Goal: Task Accomplishment & Management: Complete application form

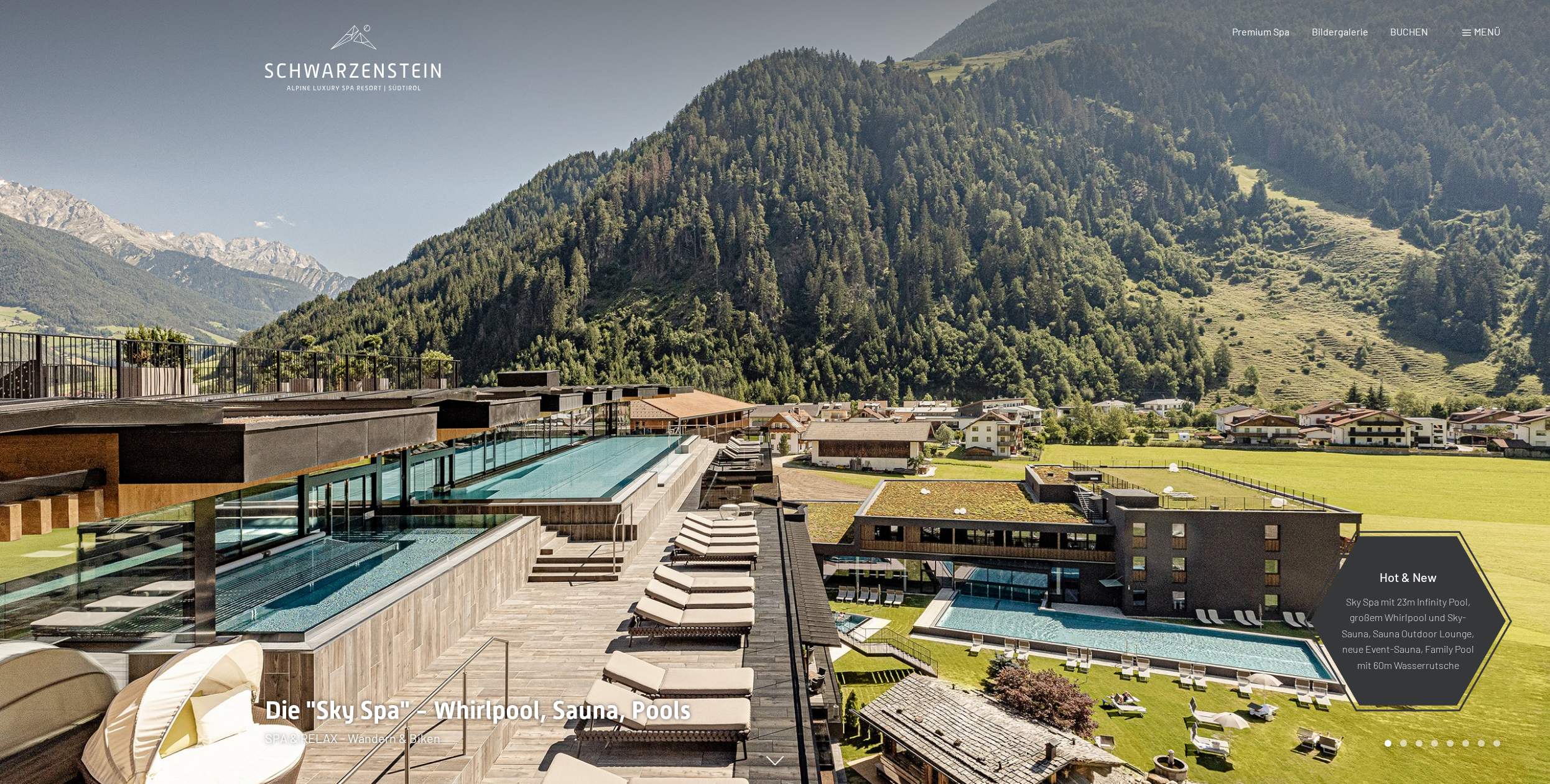
click at [1471, 29] on div "Menü" at bounding box center [1480, 31] width 38 height 14
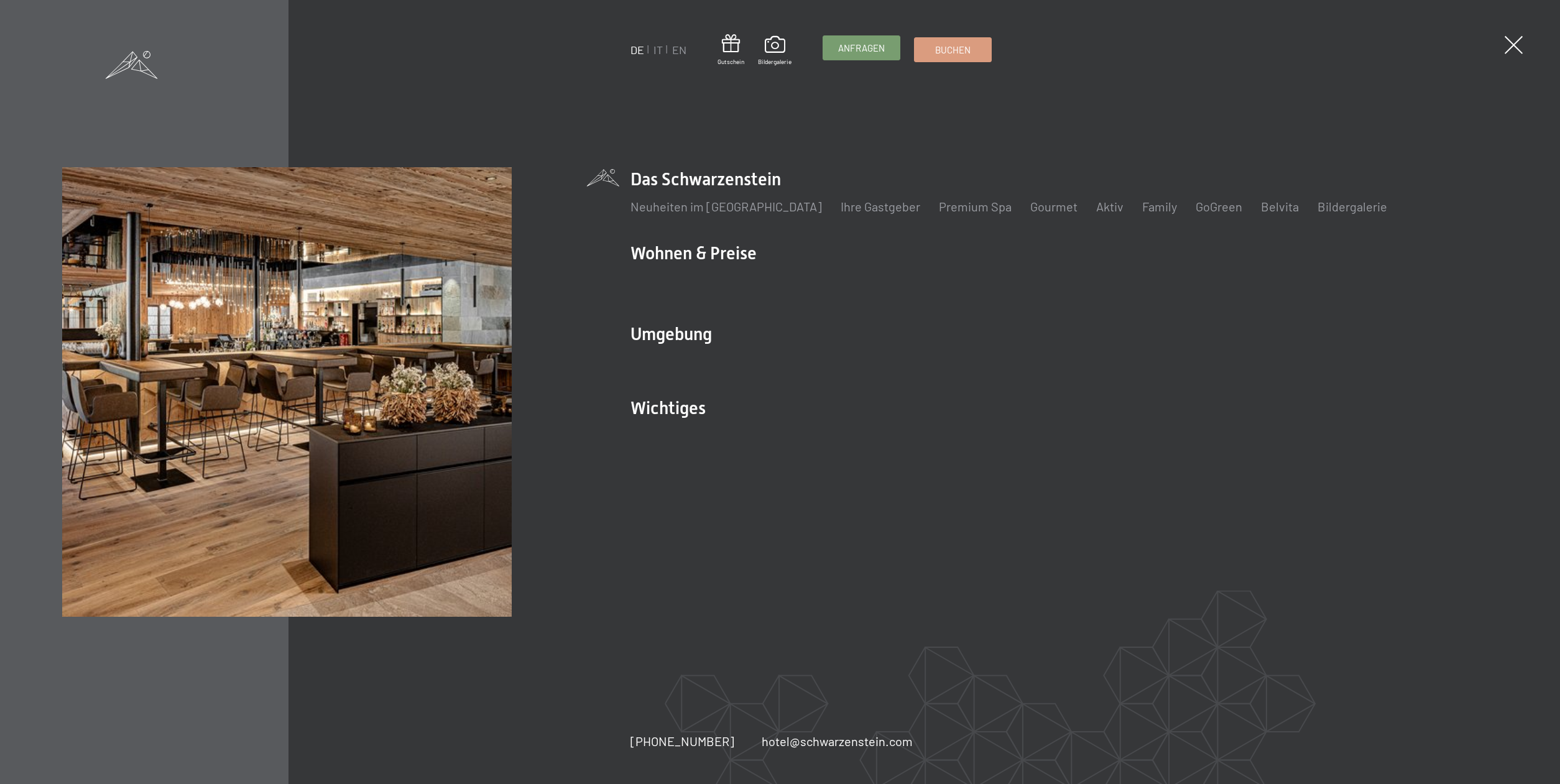
click at [867, 49] on span "Anfragen" at bounding box center [861, 48] width 47 height 13
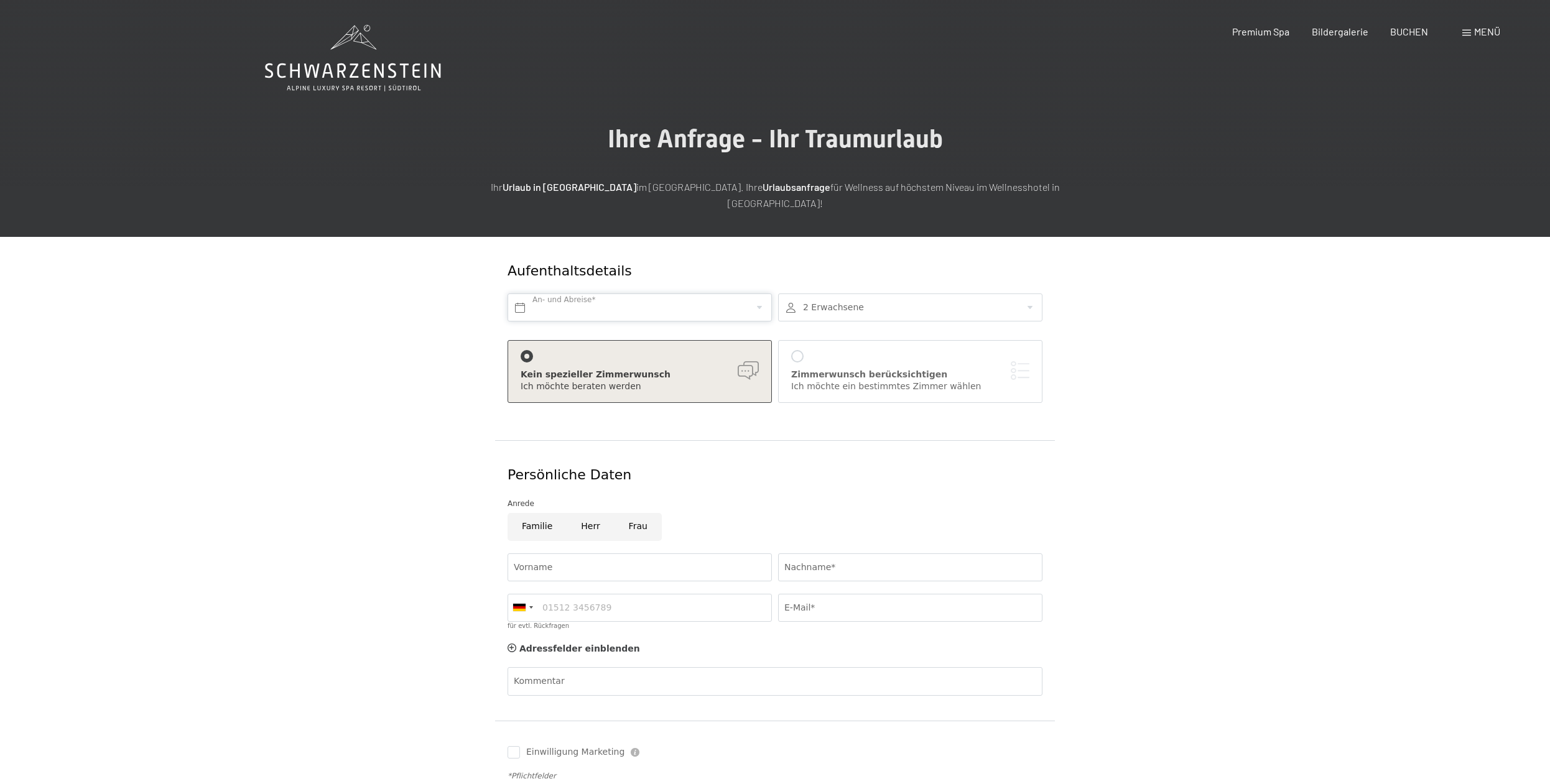
click at [571, 294] on input "text" at bounding box center [639, 307] width 264 height 28
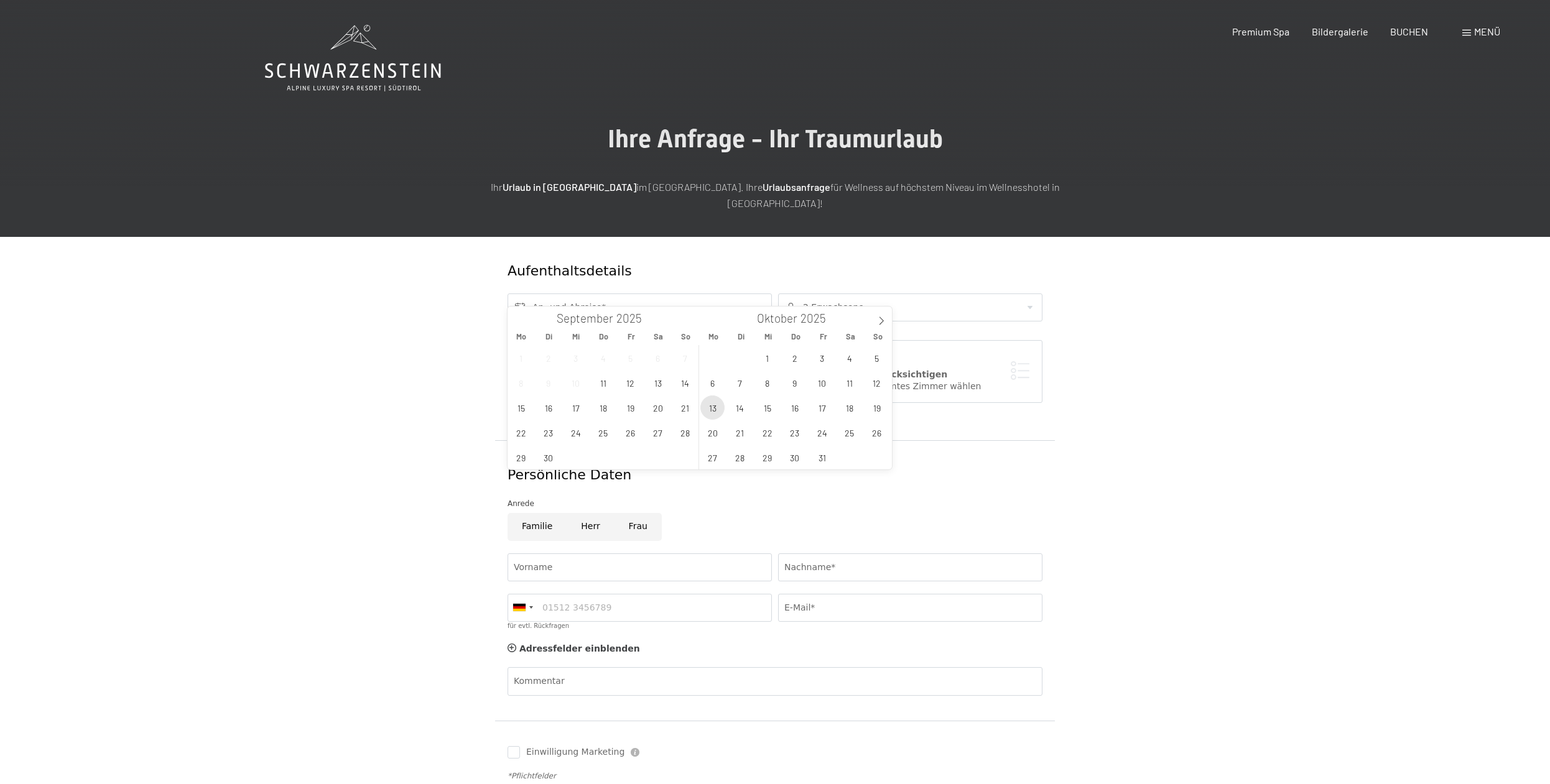
click at [708, 406] on span "13" at bounding box center [712, 408] width 24 height 24
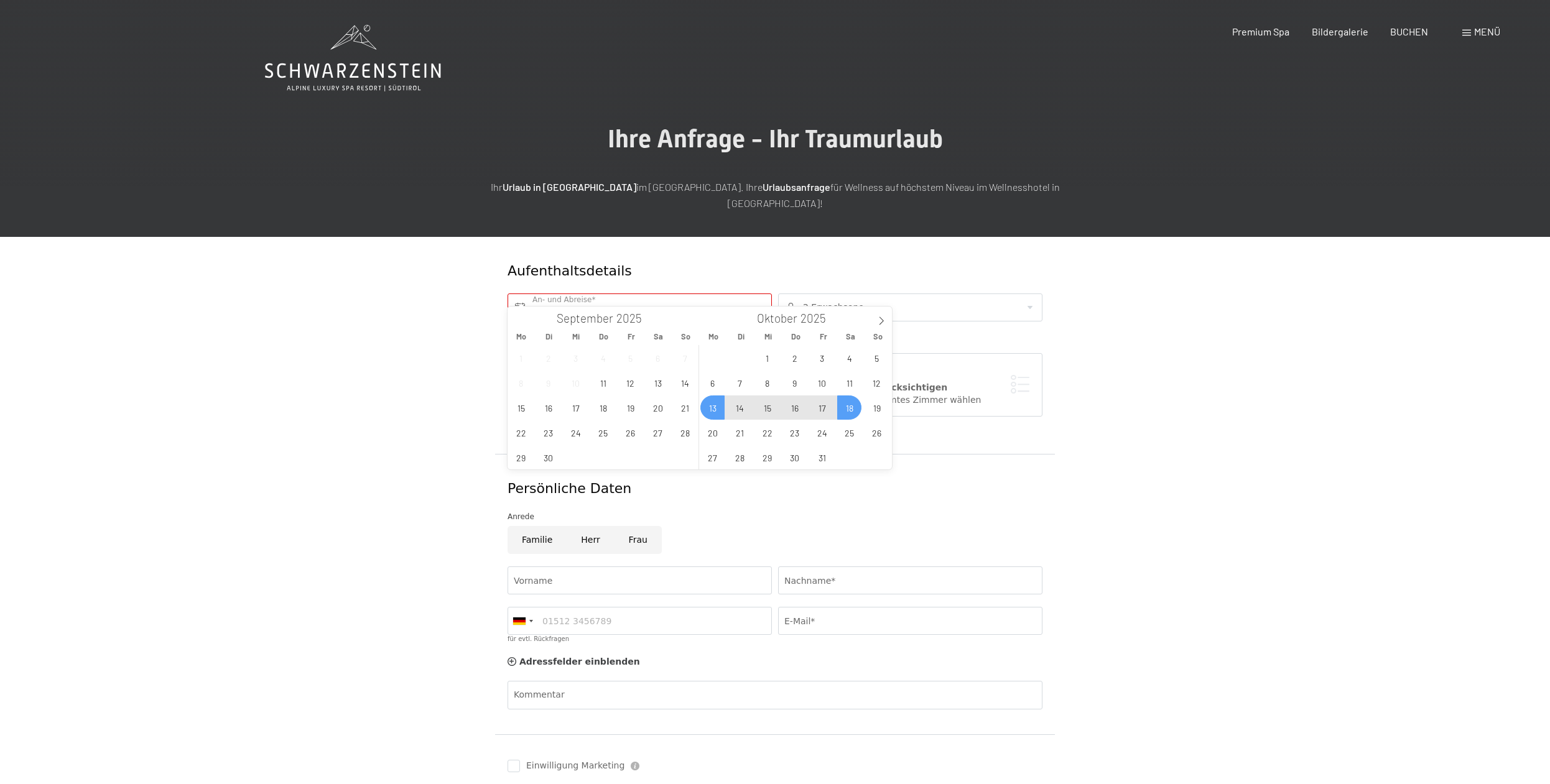
drag, startPoint x: 850, startPoint y: 408, endPoint x: 854, endPoint y: 413, distance: 6.4
click at [850, 408] on span "18" at bounding box center [849, 408] width 24 height 24
type input "Mo. 13.10.2025 - Sa. 18.10.2025"
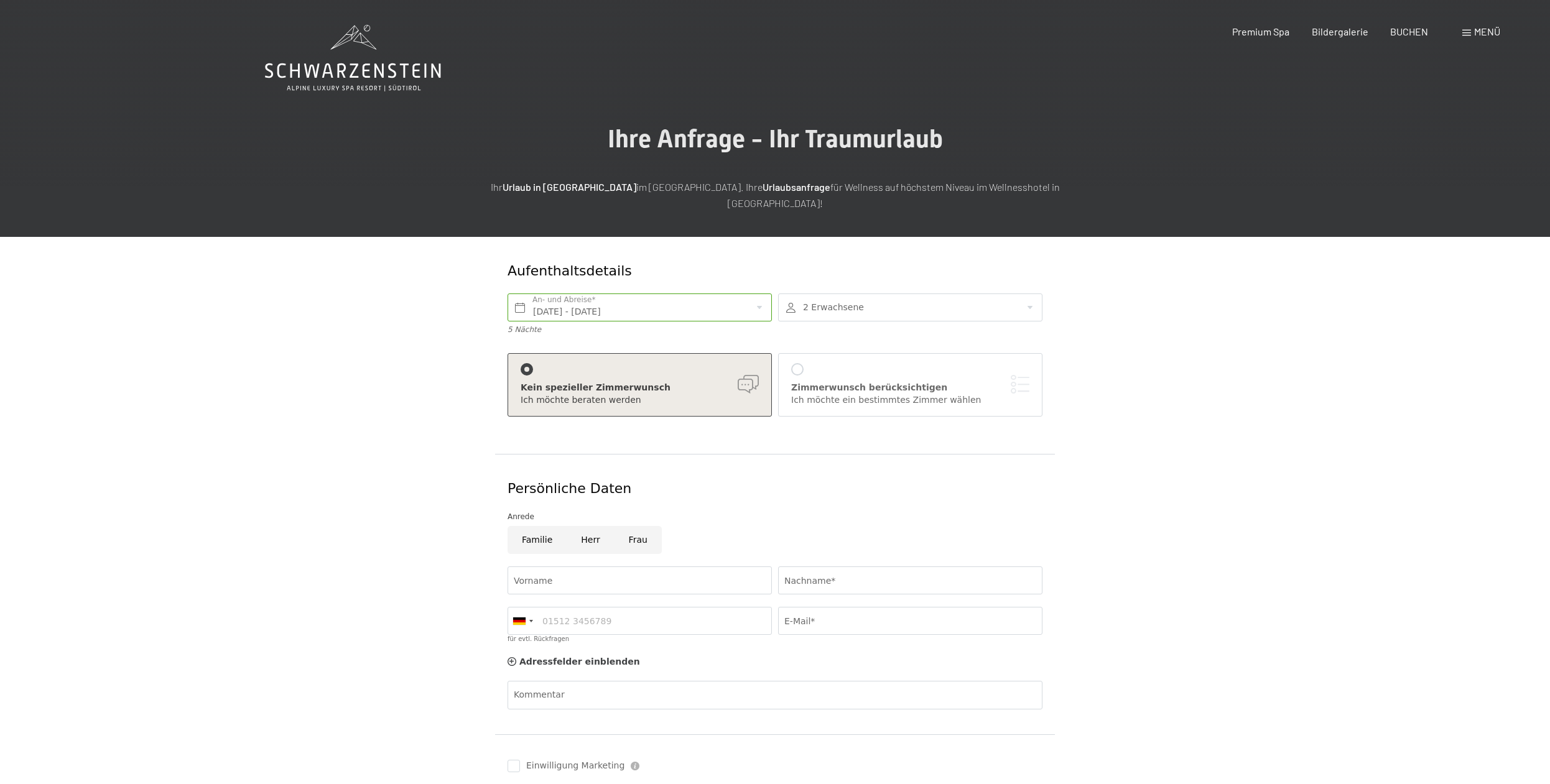
click at [979, 298] on div at bounding box center [909, 307] width 264 height 28
click at [1019, 378] on icon at bounding box center [1022, 382] width 8 height 8
type input "1"
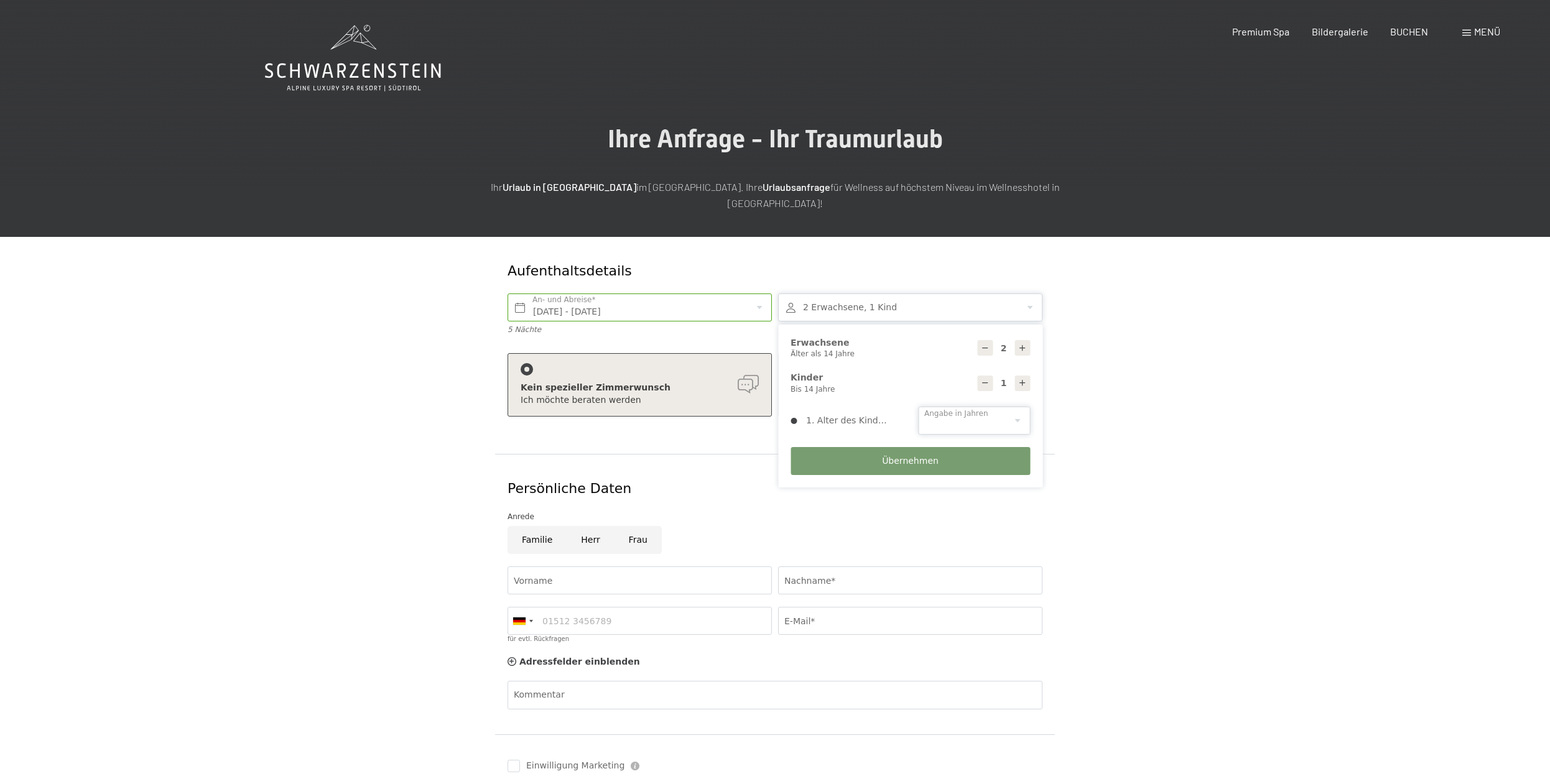
click at [918, 407] on select "0 1 2 3 4 5 6 7 8 9 10 11 12 13 14" at bounding box center [974, 421] width 112 height 28
click option "6" at bounding box center [0, 0] width 0 height 0
click at [918, 407] on select "0 1 2 3 4 5 6 7 8 9 10 11 12 13 14" at bounding box center [974, 421] width 112 height 28
select select "5"
click option "5" at bounding box center [0, 0] width 0 height 0
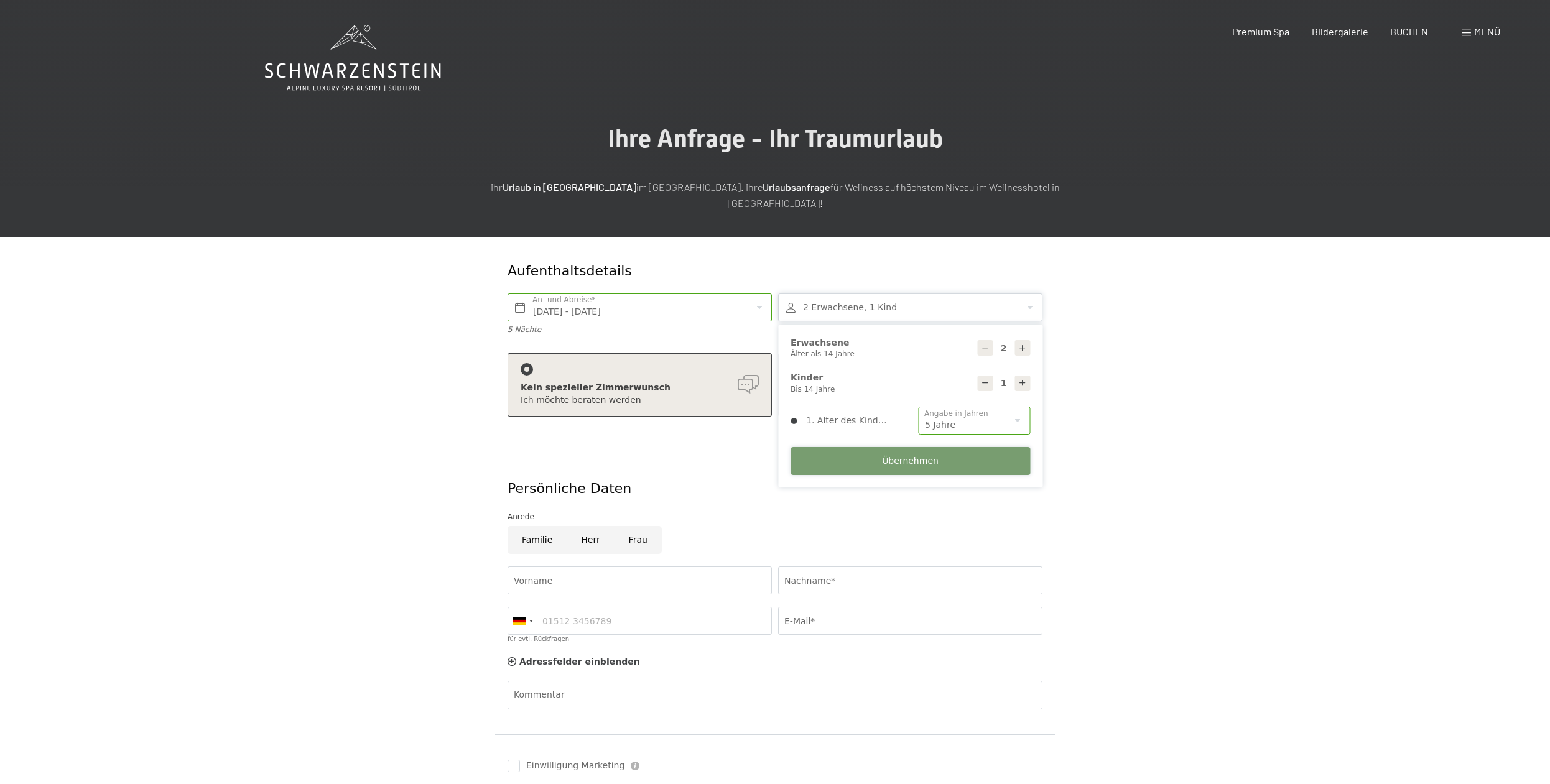
click at [894, 455] on span "Übernehmen" at bounding box center [909, 462] width 56 height 13
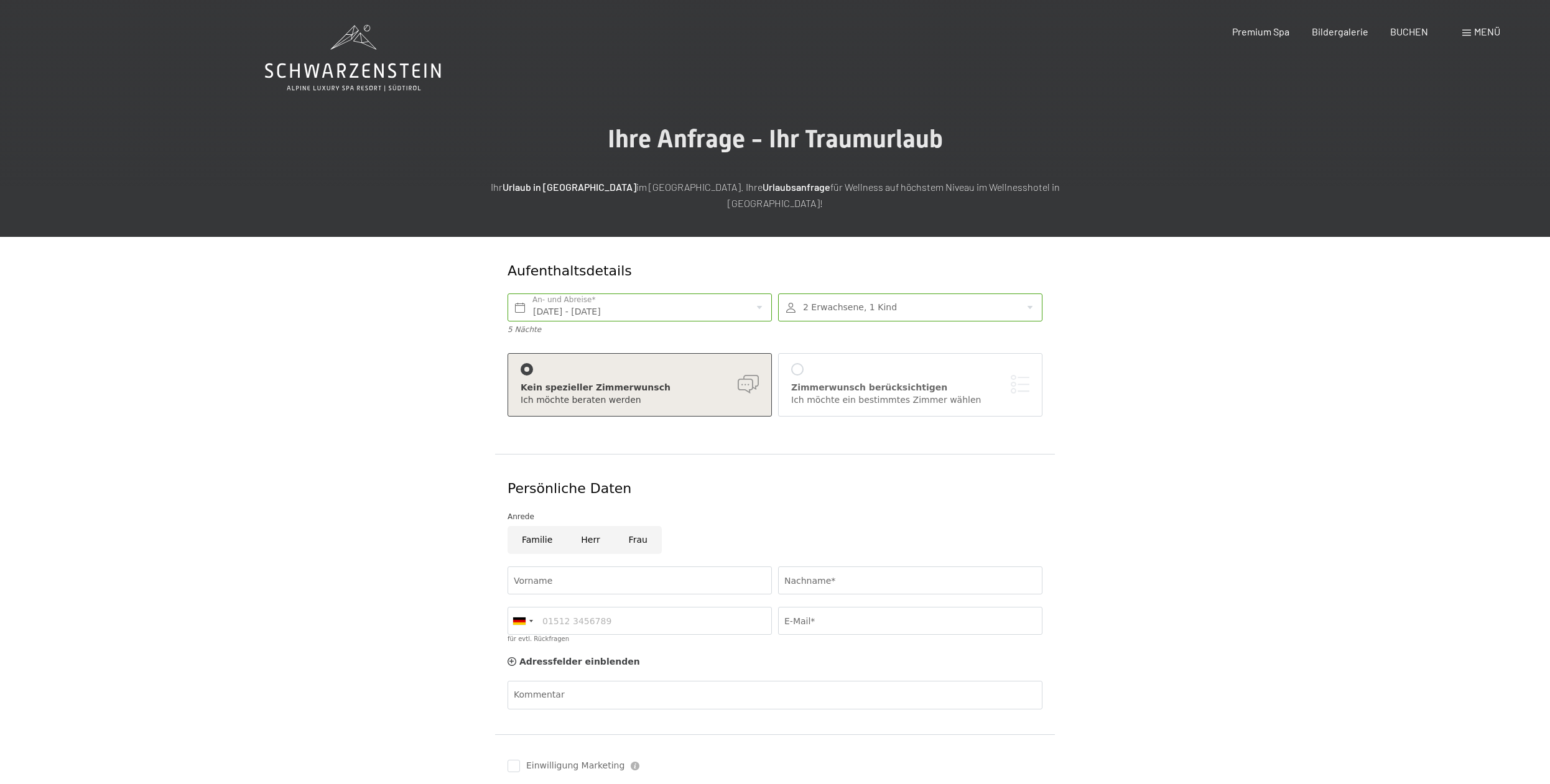
click at [798, 363] on div at bounding box center [797, 370] width 13 height 13
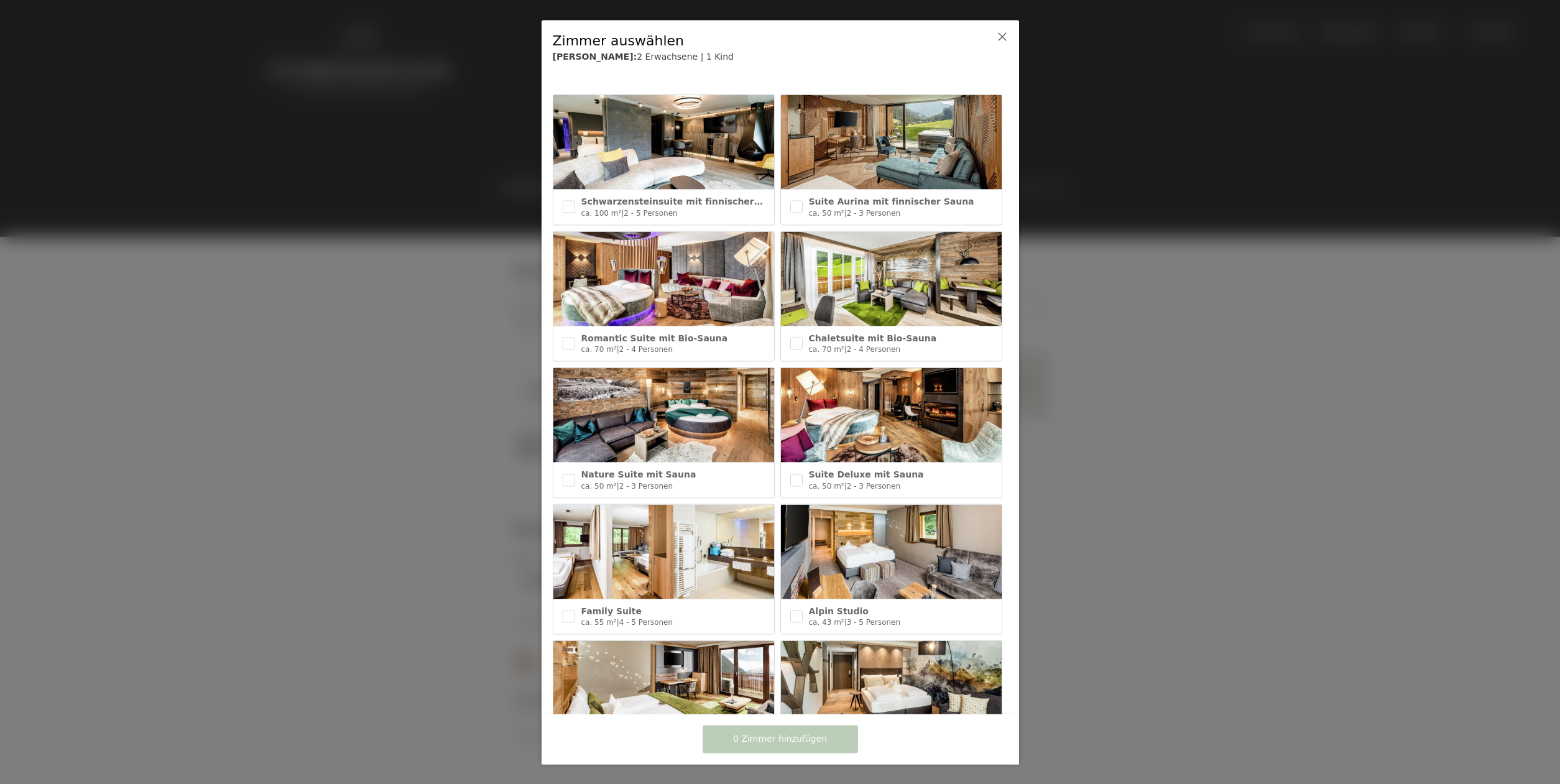
click at [695, 681] on img at bounding box center [664, 688] width 221 height 95
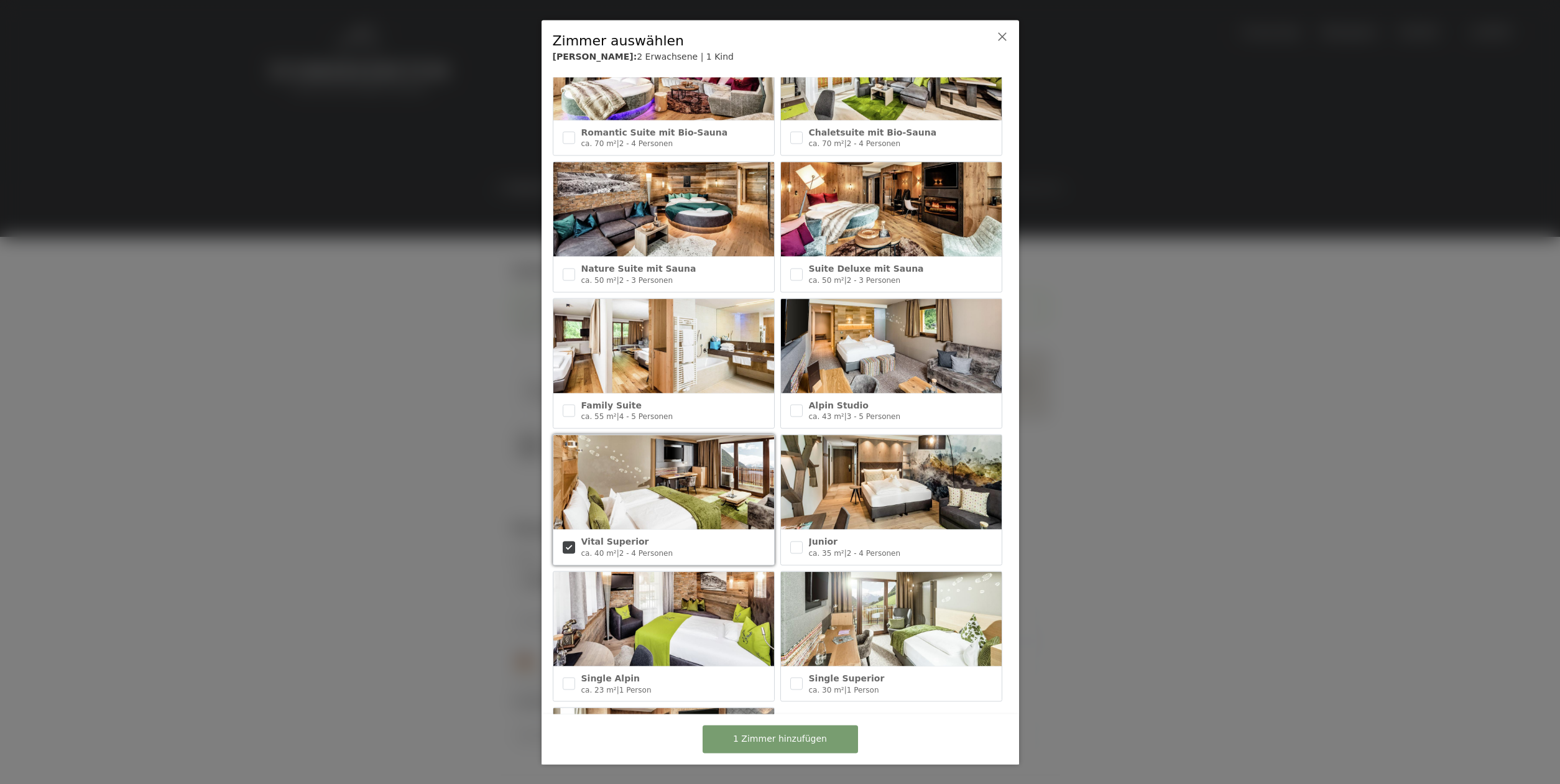
scroll to position [209, 0]
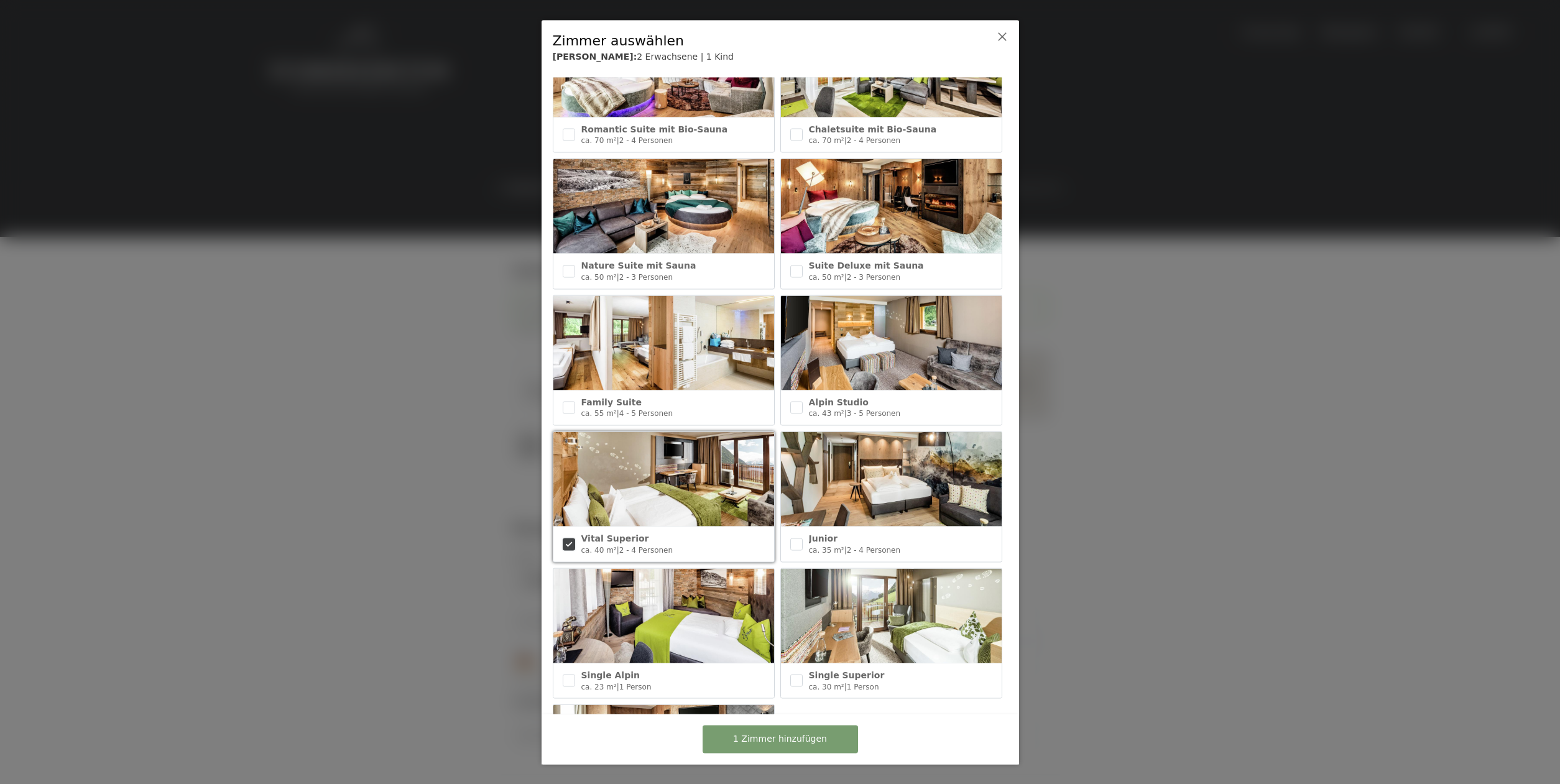
click at [572, 541] on input "checkbox" at bounding box center [569, 544] width 13 height 13
checkbox input "false"
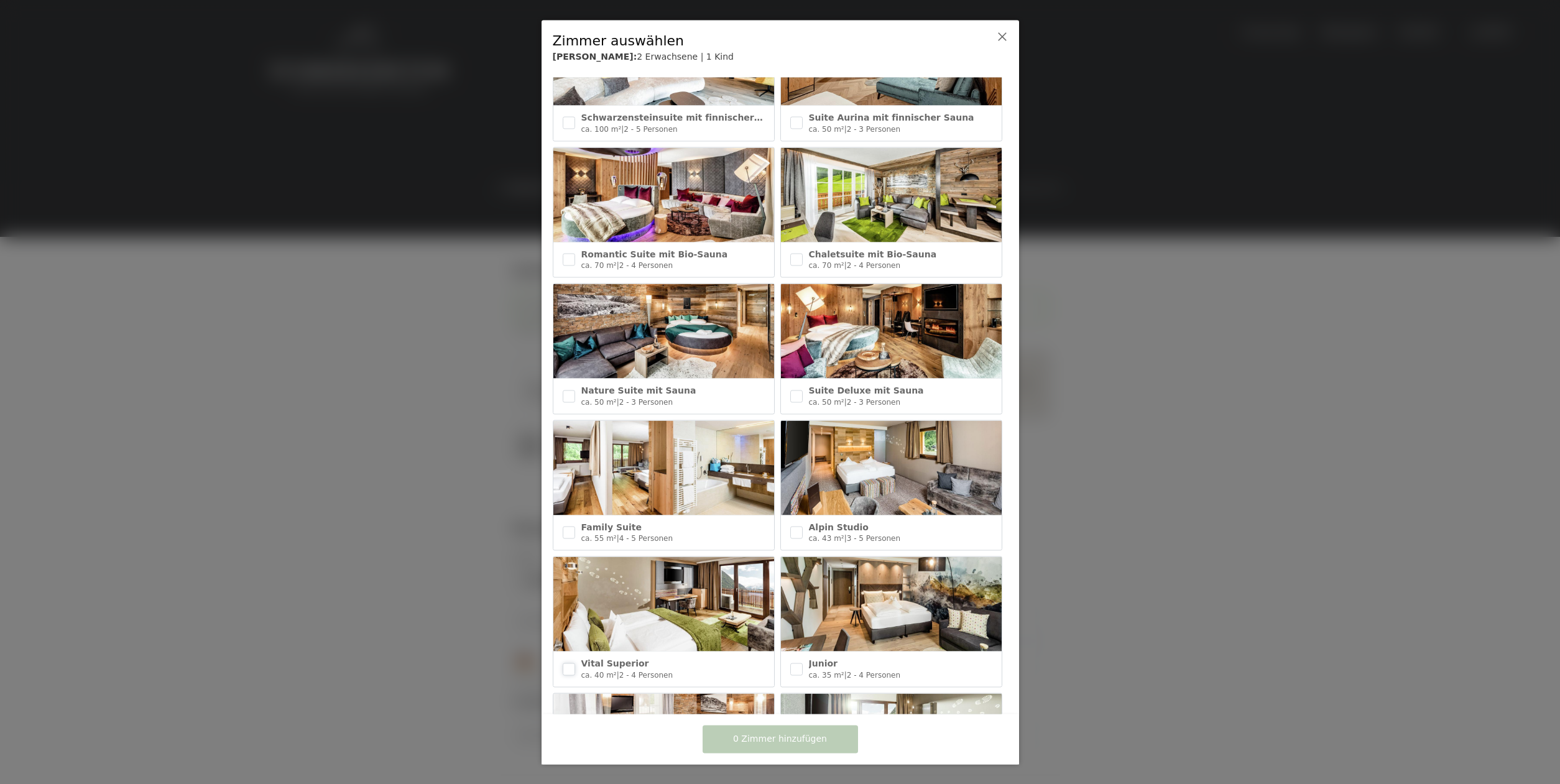
scroll to position [0, 0]
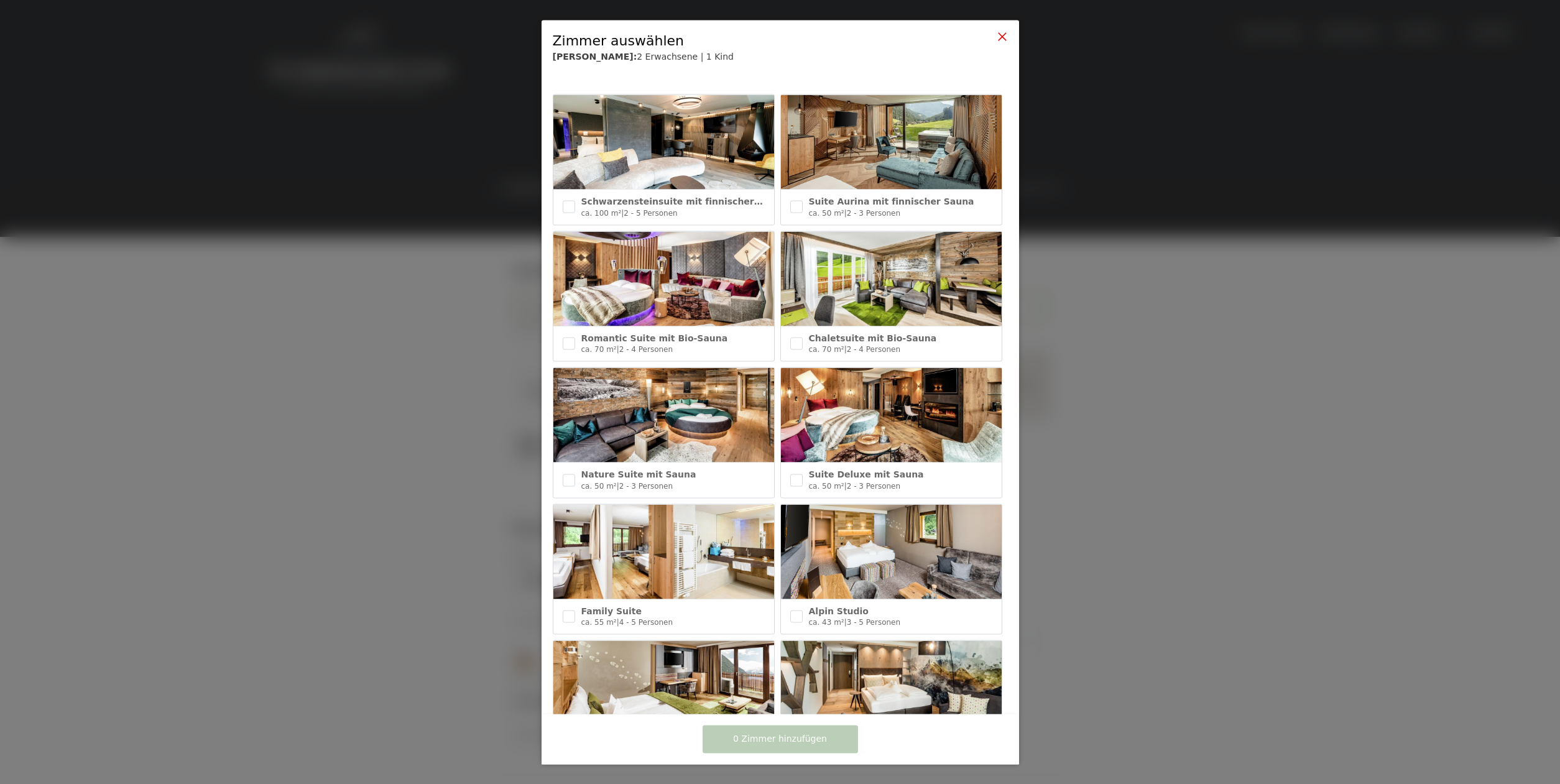
click at [1005, 40] on icon at bounding box center [1002, 36] width 10 height 10
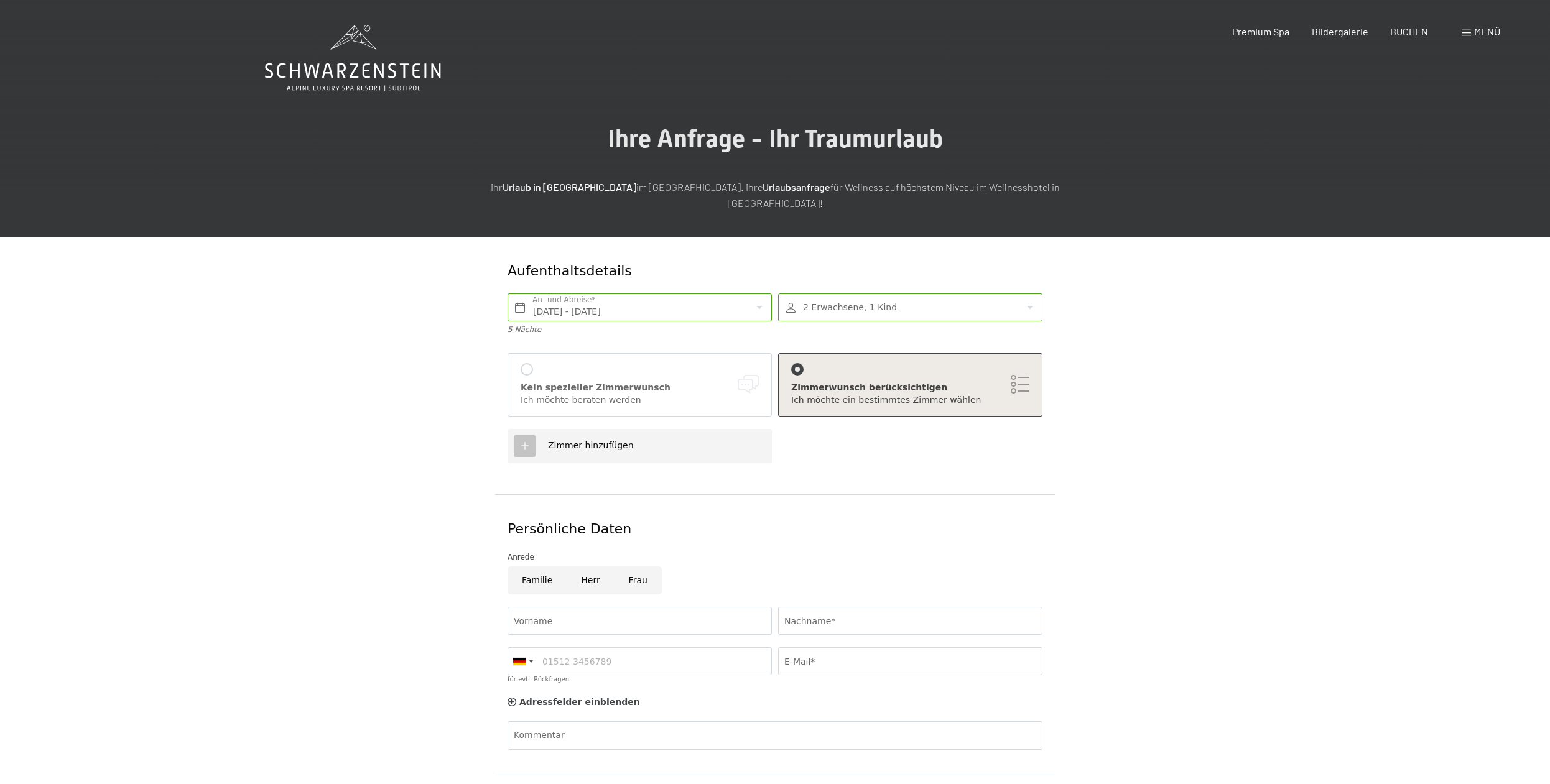
click at [1471, 34] on div "Menü" at bounding box center [1480, 31] width 38 height 14
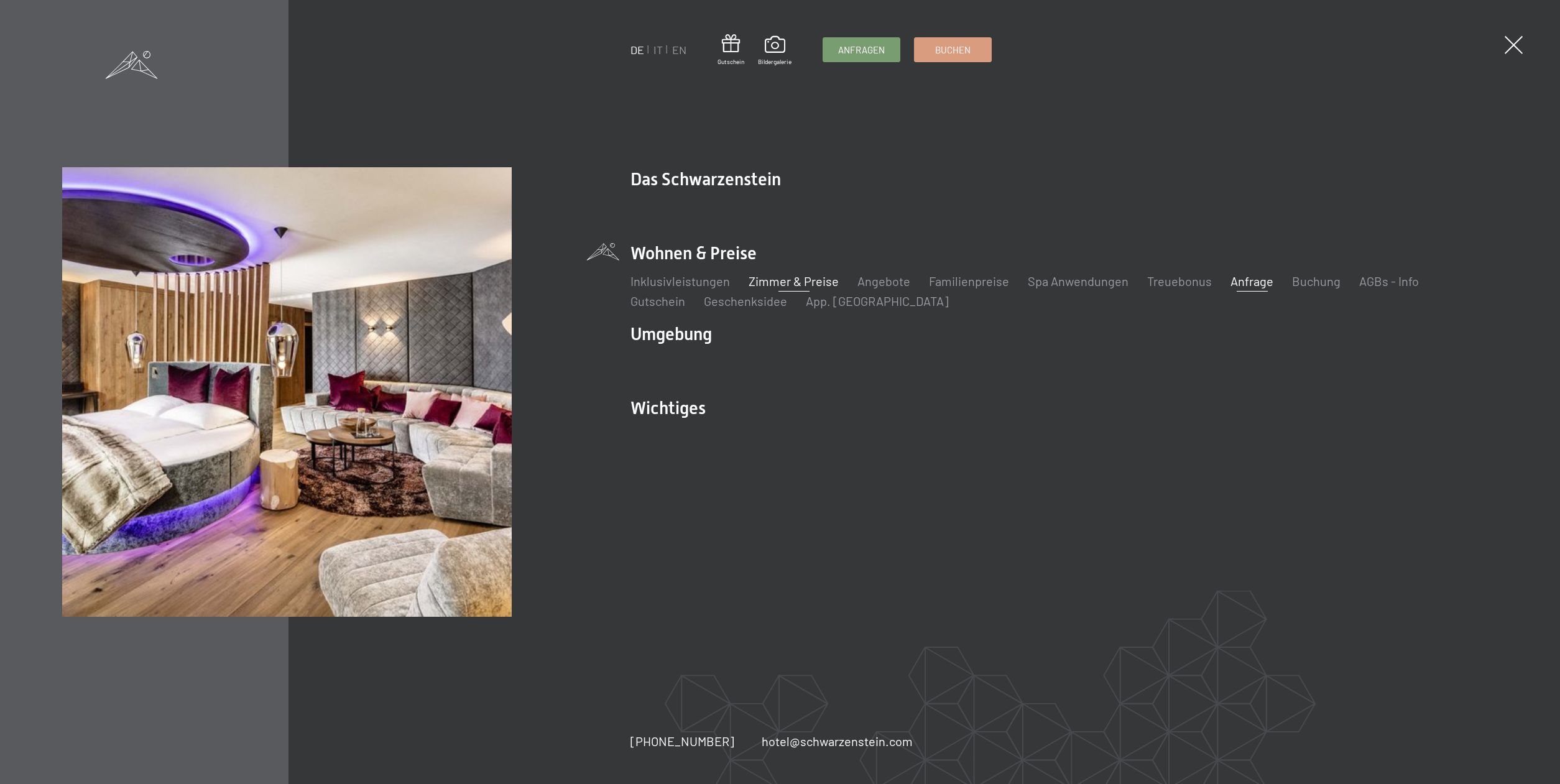
click at [780, 282] on link "Zimmer & Preise" at bounding box center [793, 281] width 90 height 15
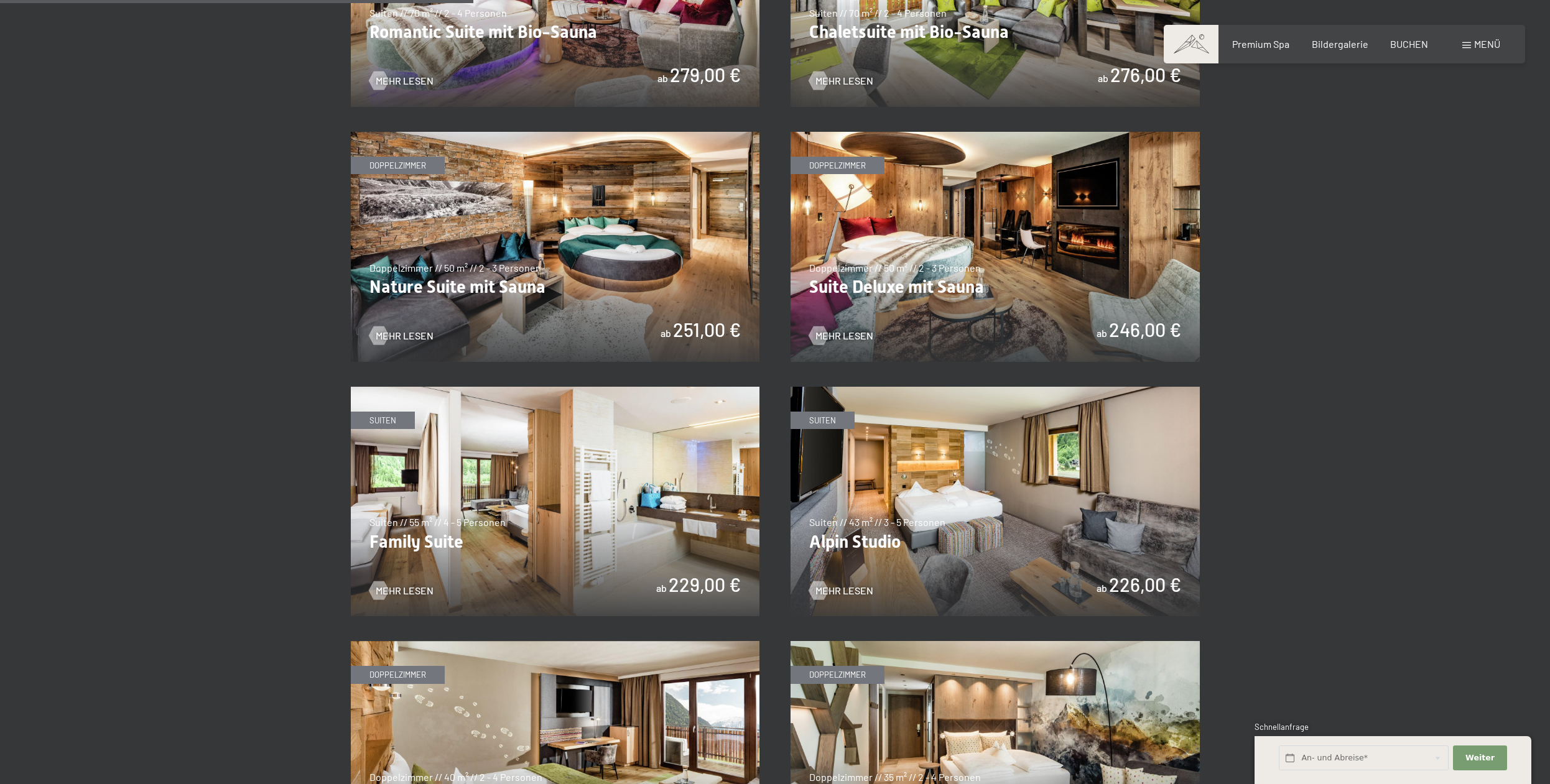
scroll to position [1332, 0]
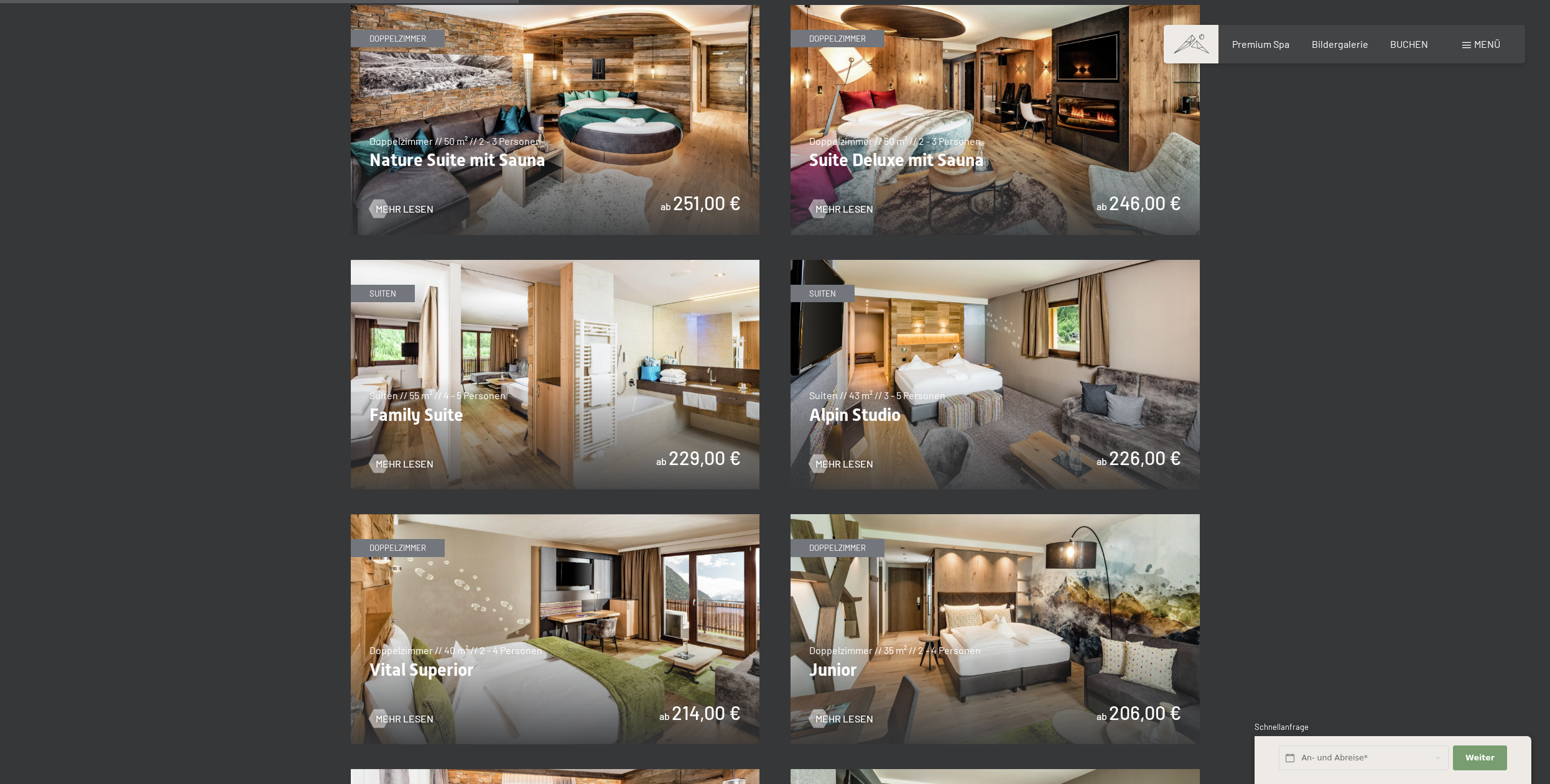
click at [911, 423] on img at bounding box center [995, 375] width 410 height 230
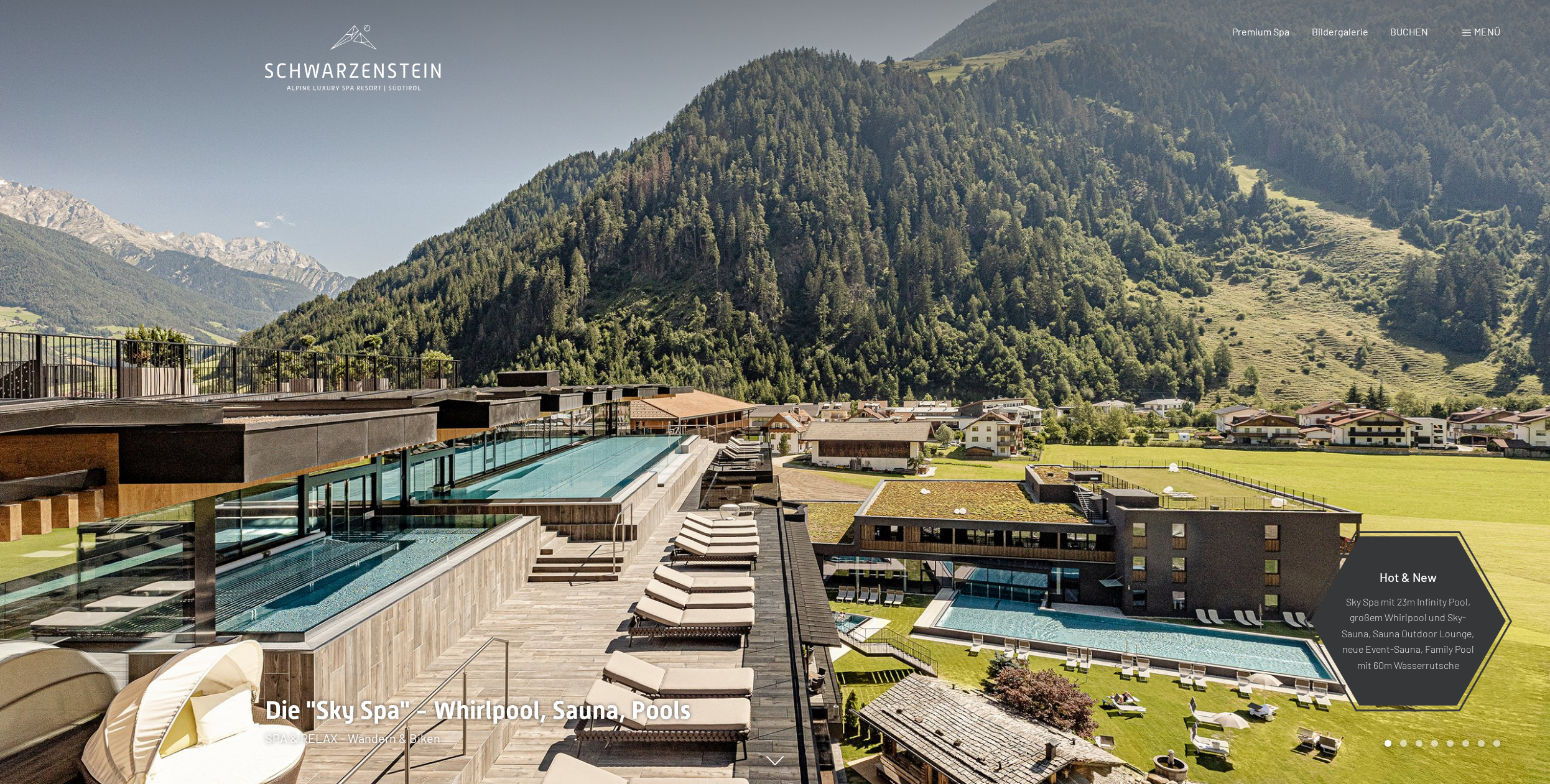
click at [1485, 29] on span "Menü" at bounding box center [1486, 31] width 26 height 12
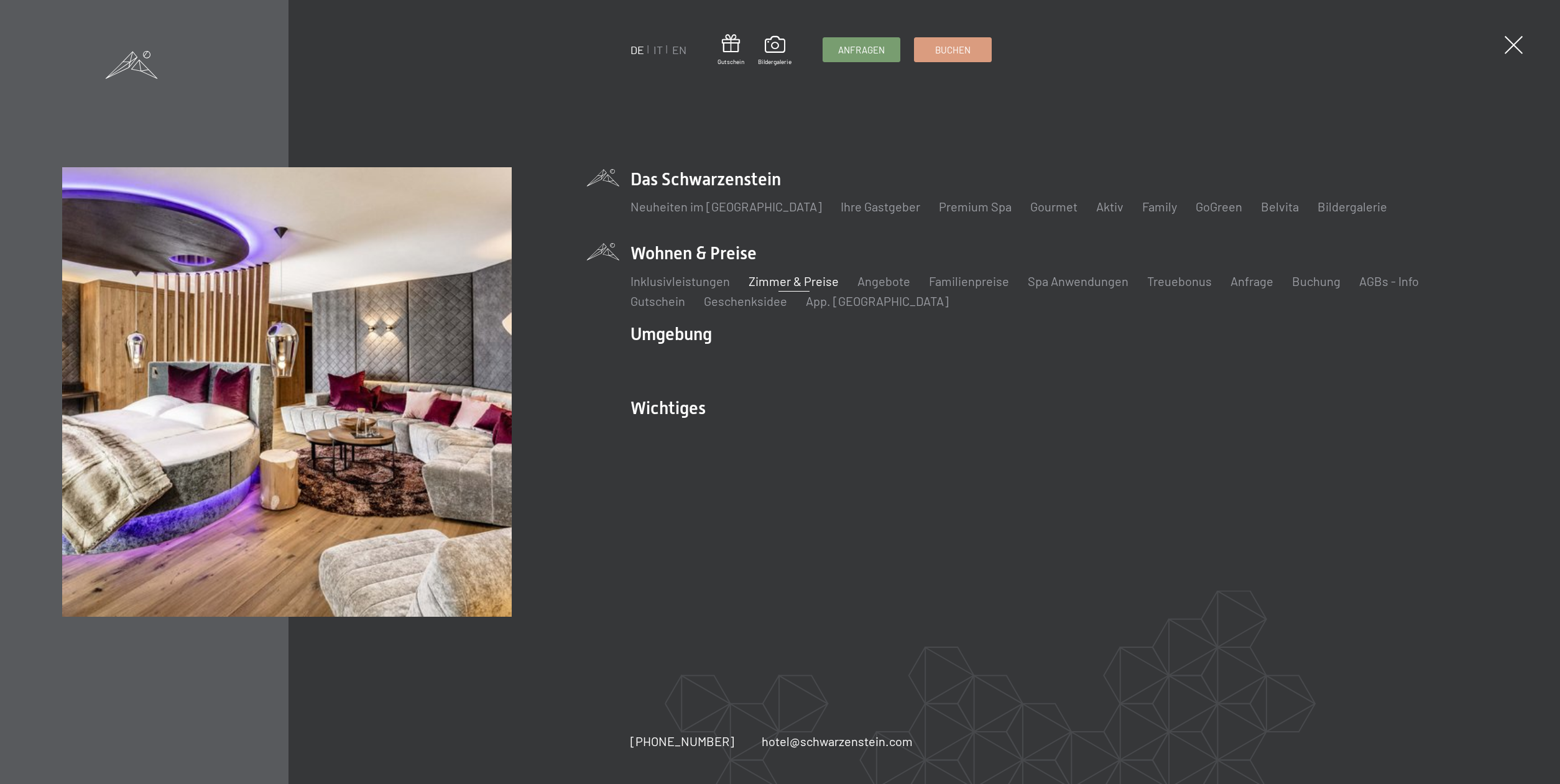
click at [825, 281] on link "Zimmer & Preise" at bounding box center [793, 281] width 90 height 15
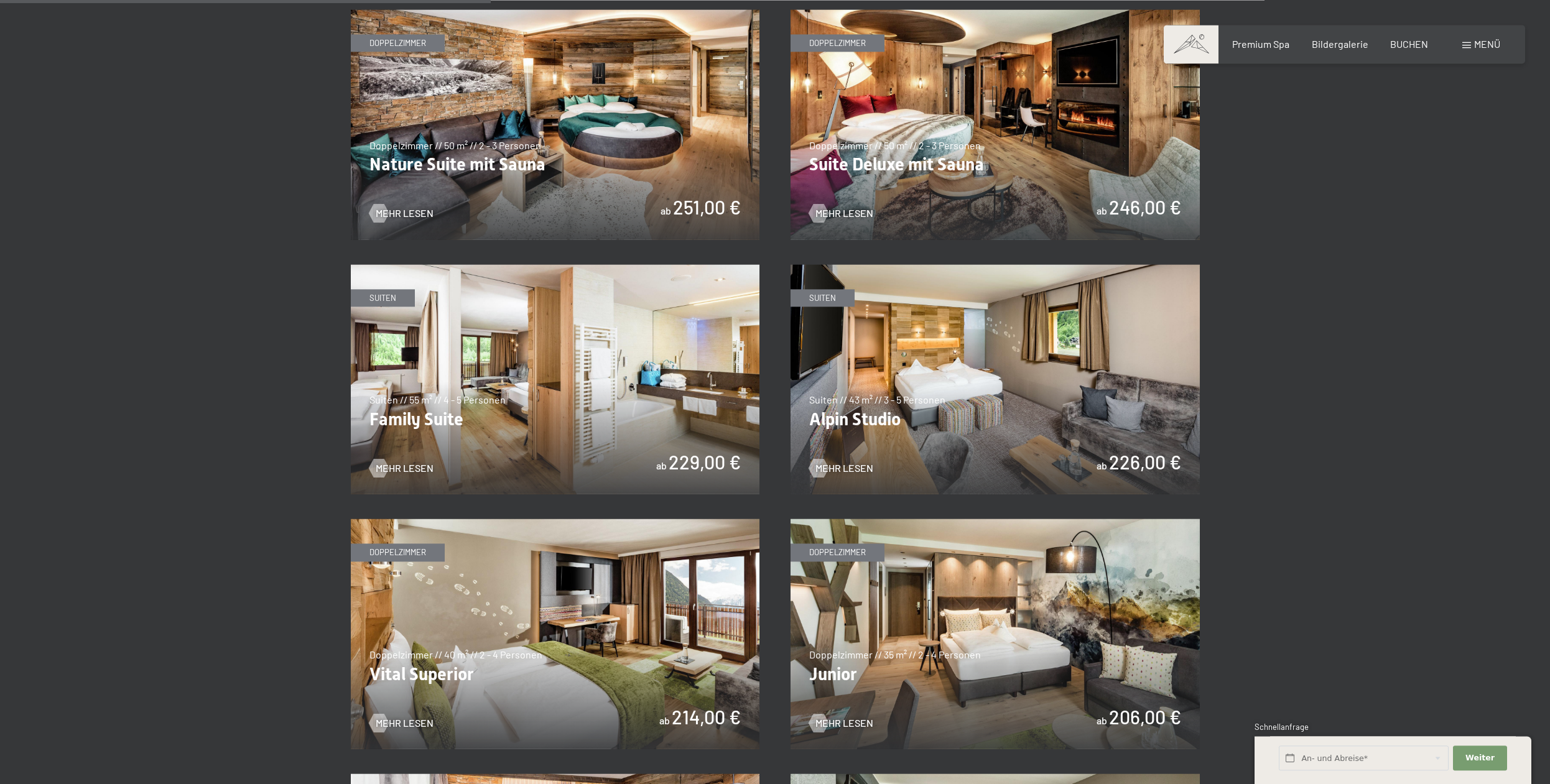
scroll to position [1332, 0]
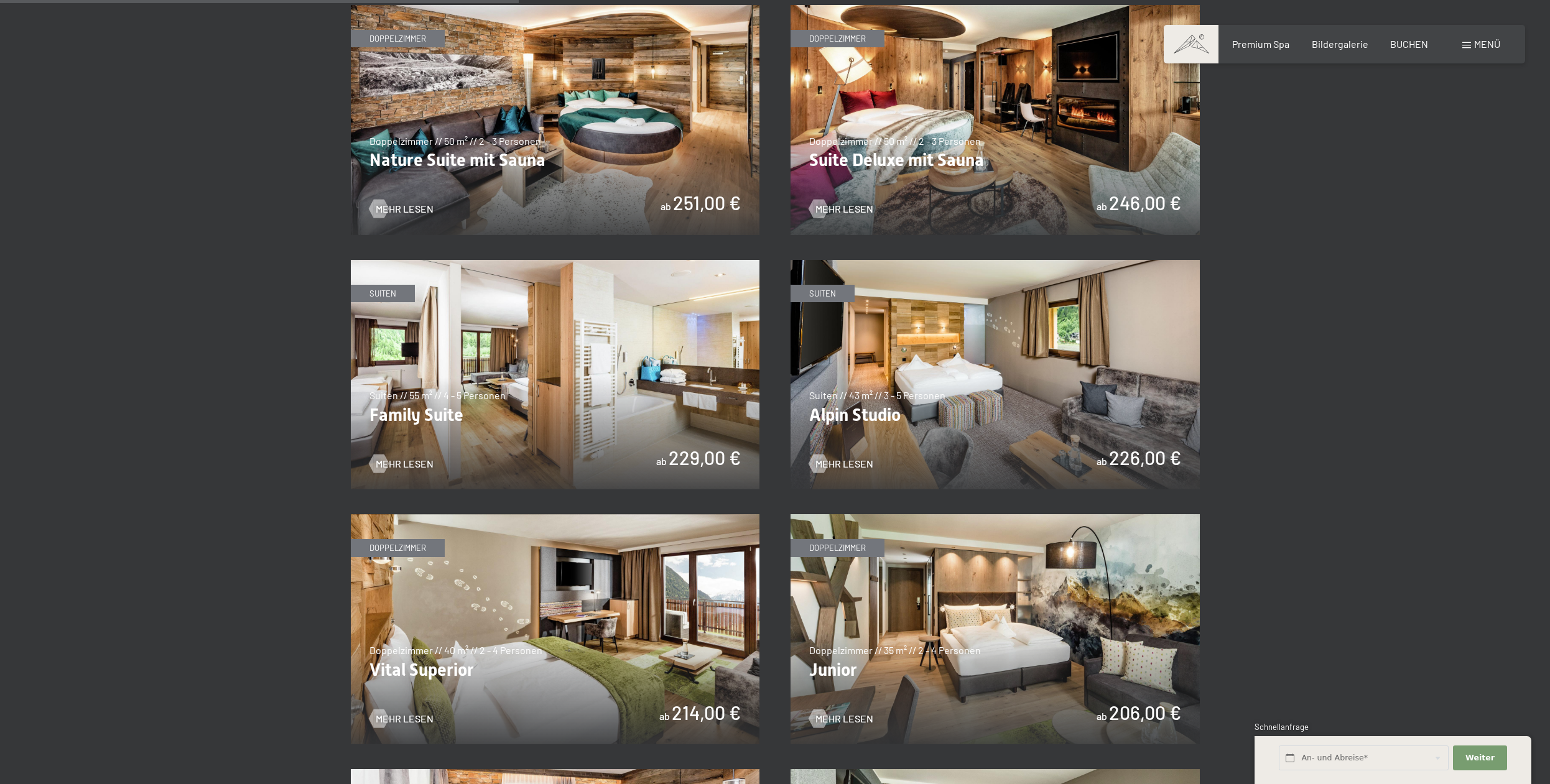
click at [498, 432] on img at bounding box center [555, 375] width 410 height 230
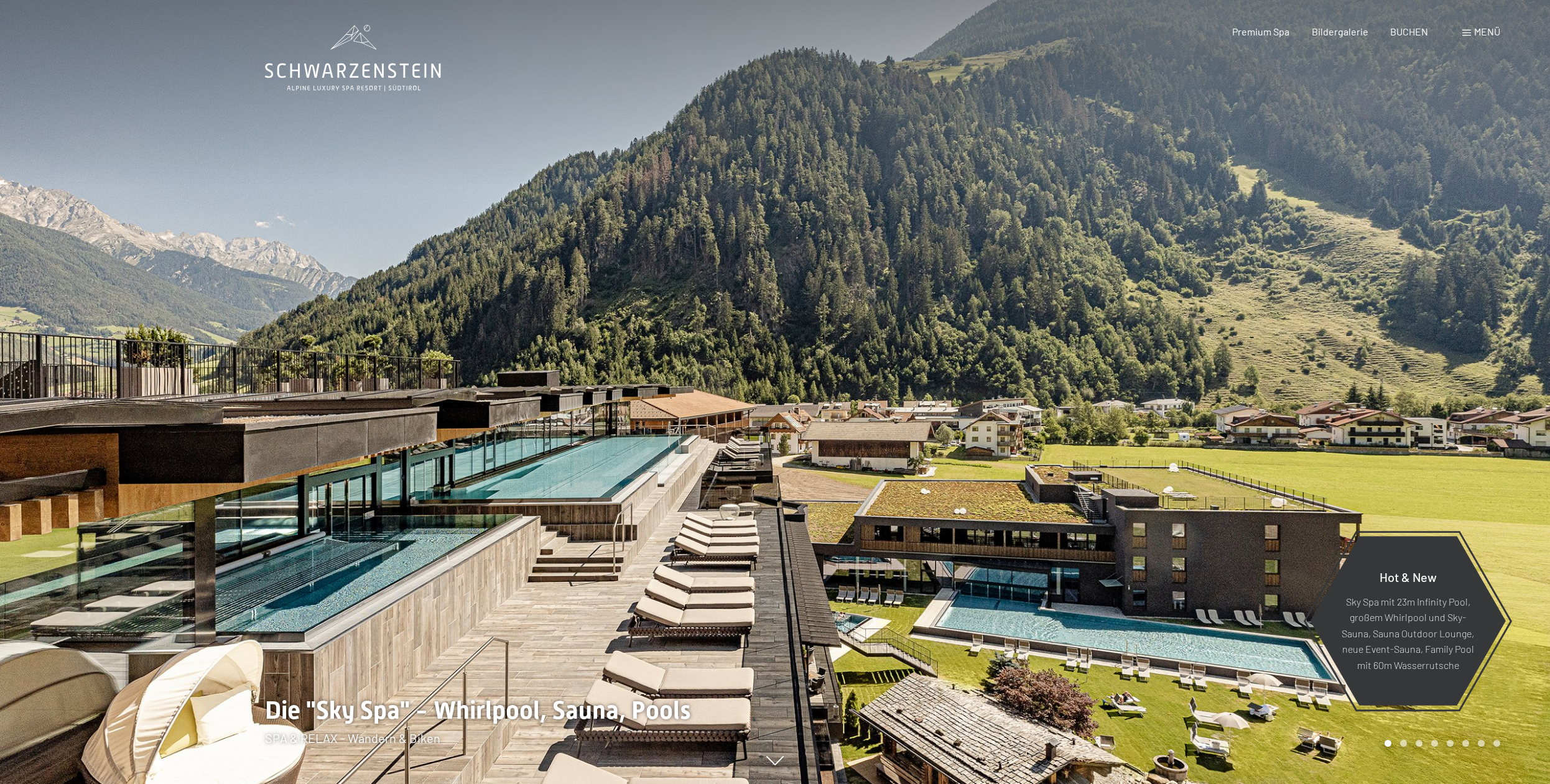
click at [1490, 31] on span "Menü" at bounding box center [1486, 31] width 26 height 12
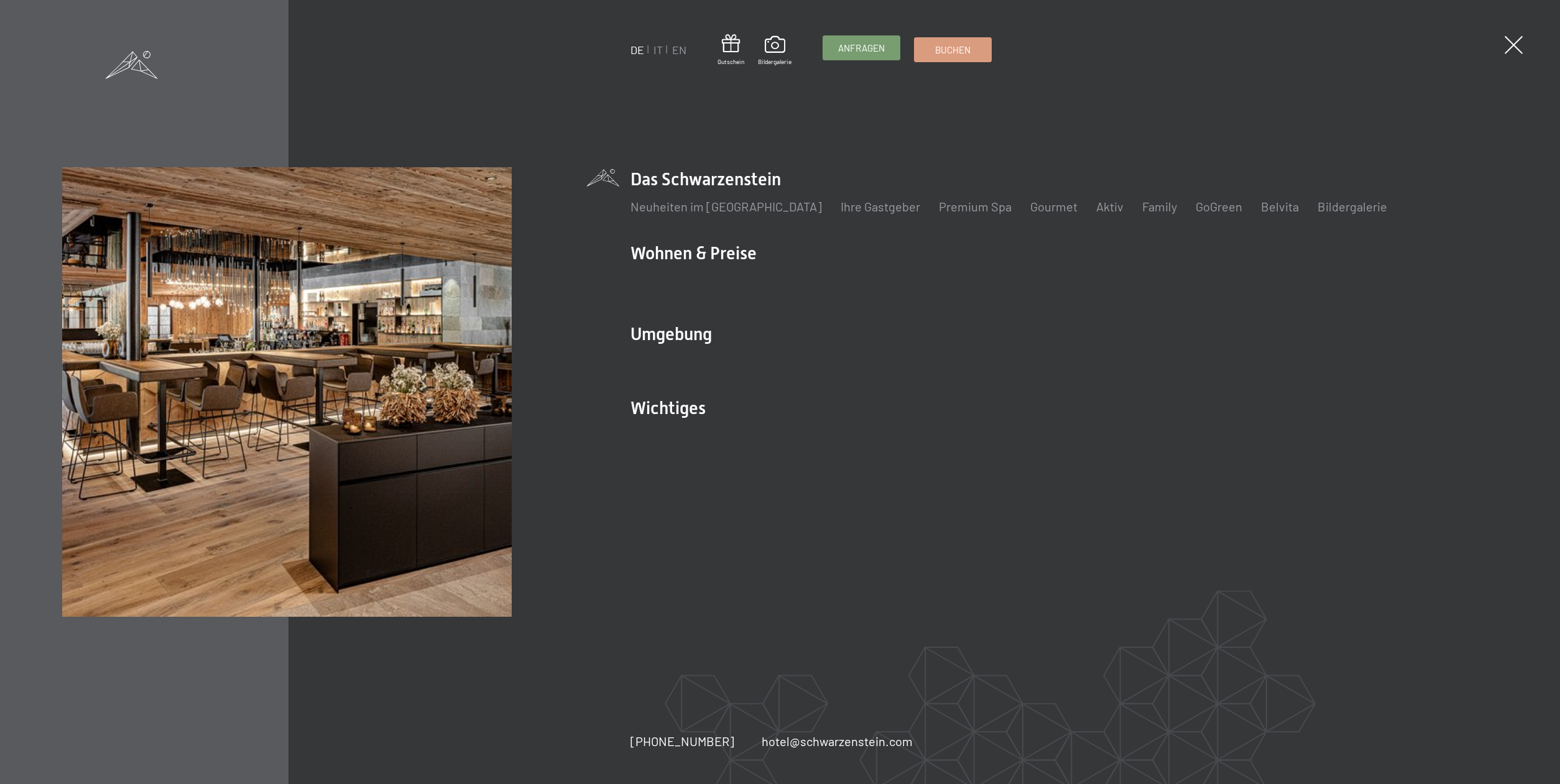
click at [877, 56] on link "Anfragen" at bounding box center [861, 48] width 76 height 24
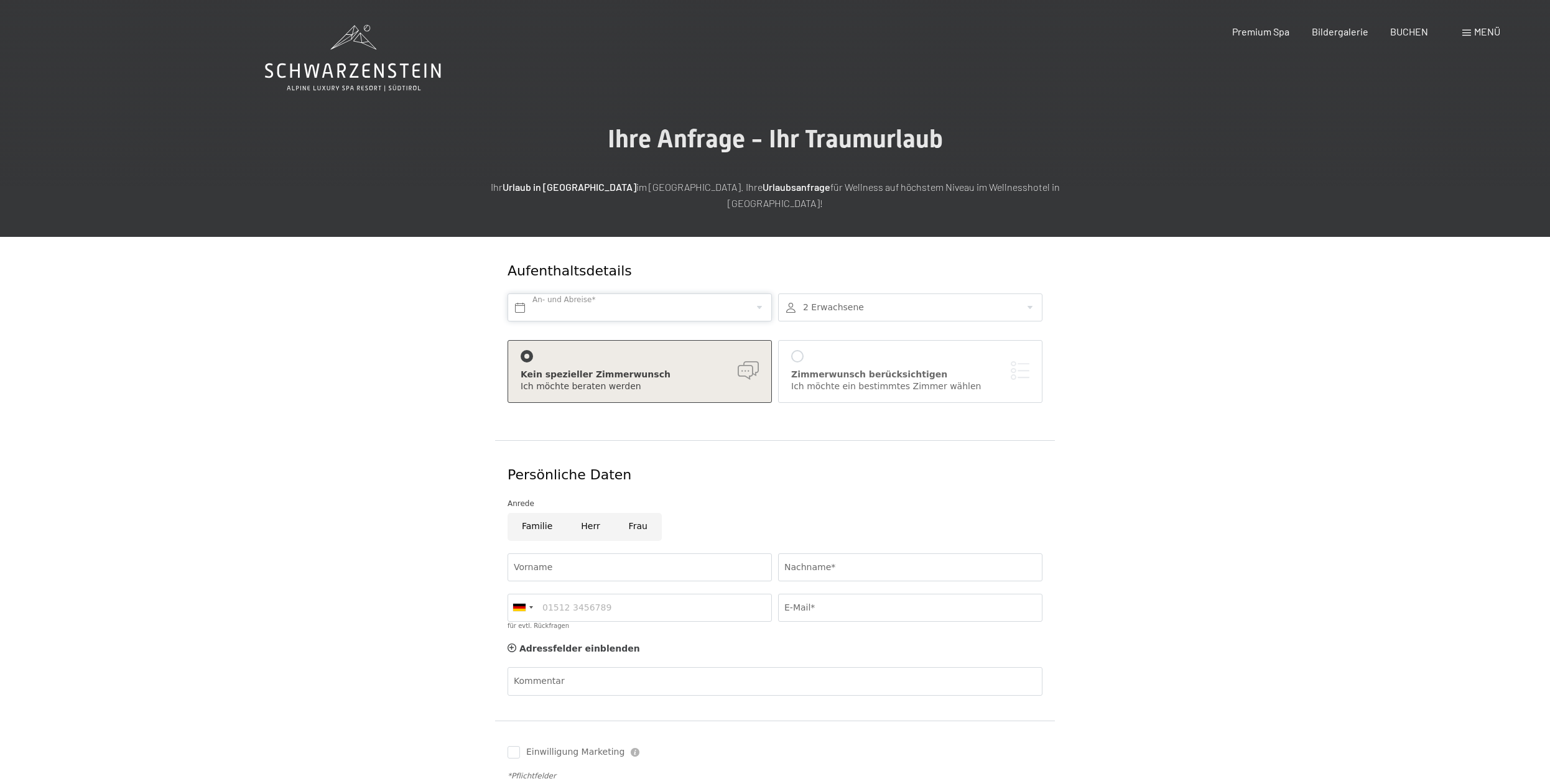
click at [585, 294] on input "text" at bounding box center [639, 307] width 264 height 28
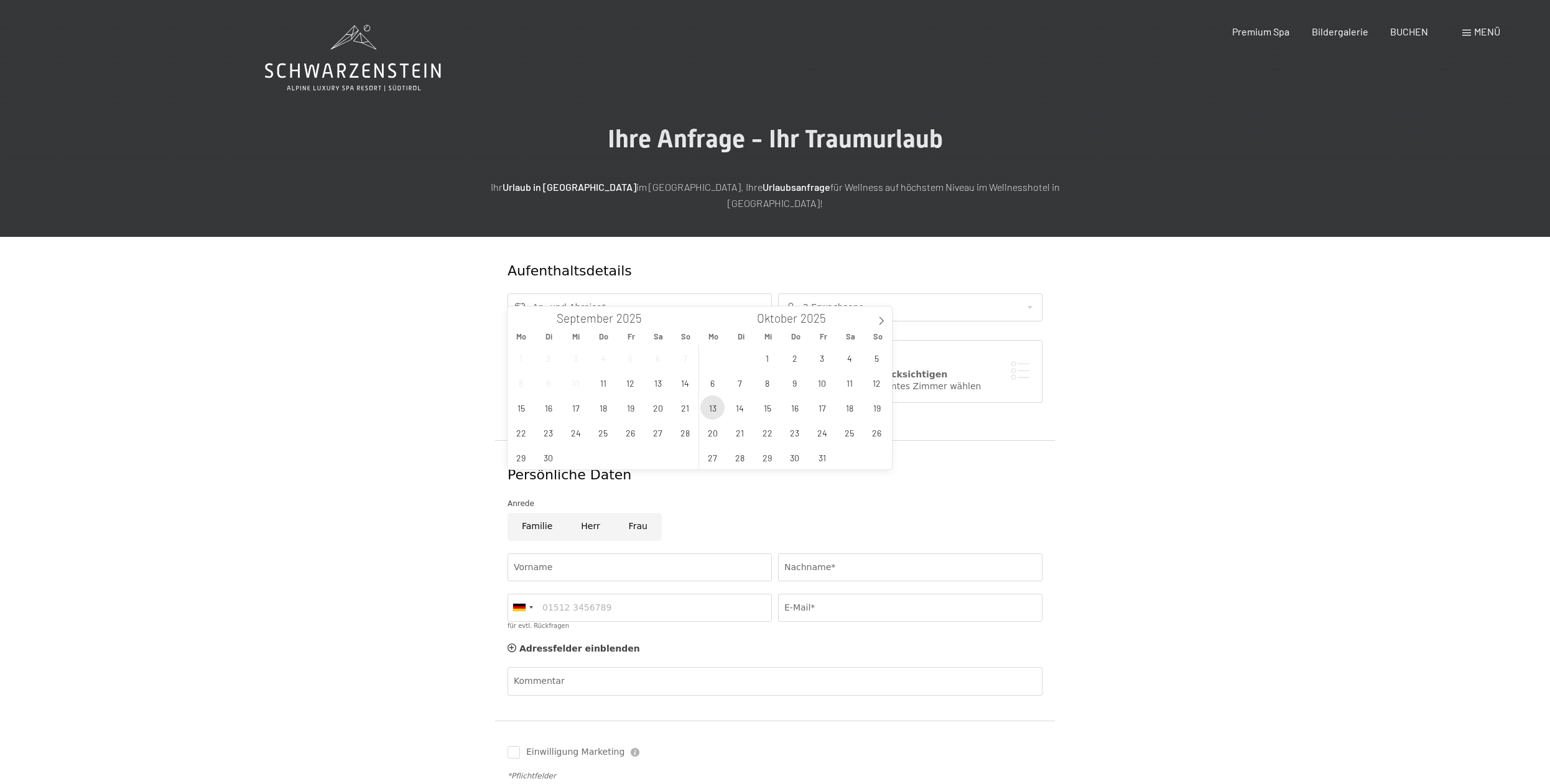
click at [716, 410] on span "13" at bounding box center [712, 408] width 24 height 24
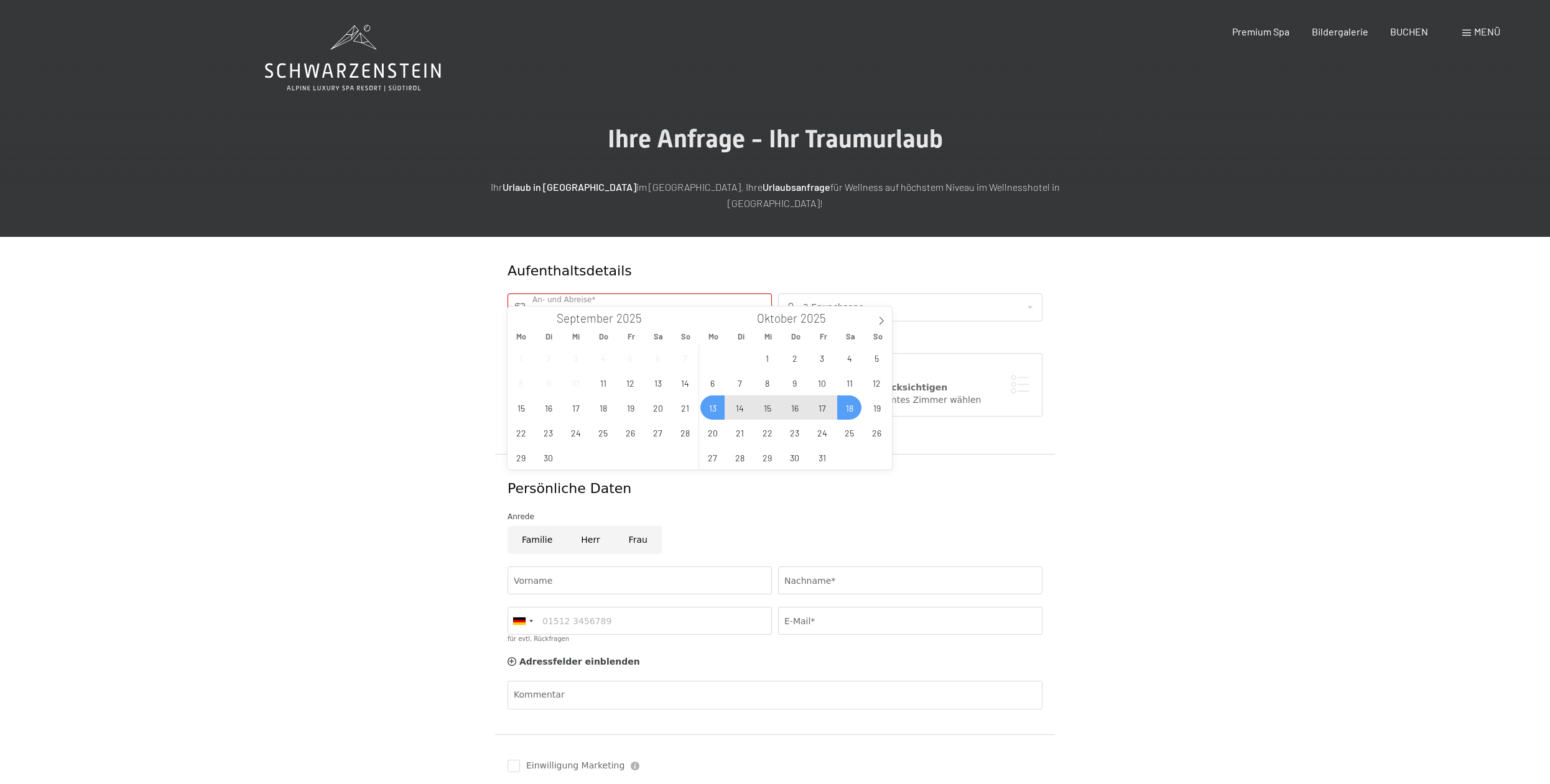
click at [851, 409] on span "18" at bounding box center [849, 408] width 24 height 24
type input "Mo. 13.10.2025 - Sa. 18.10.2025"
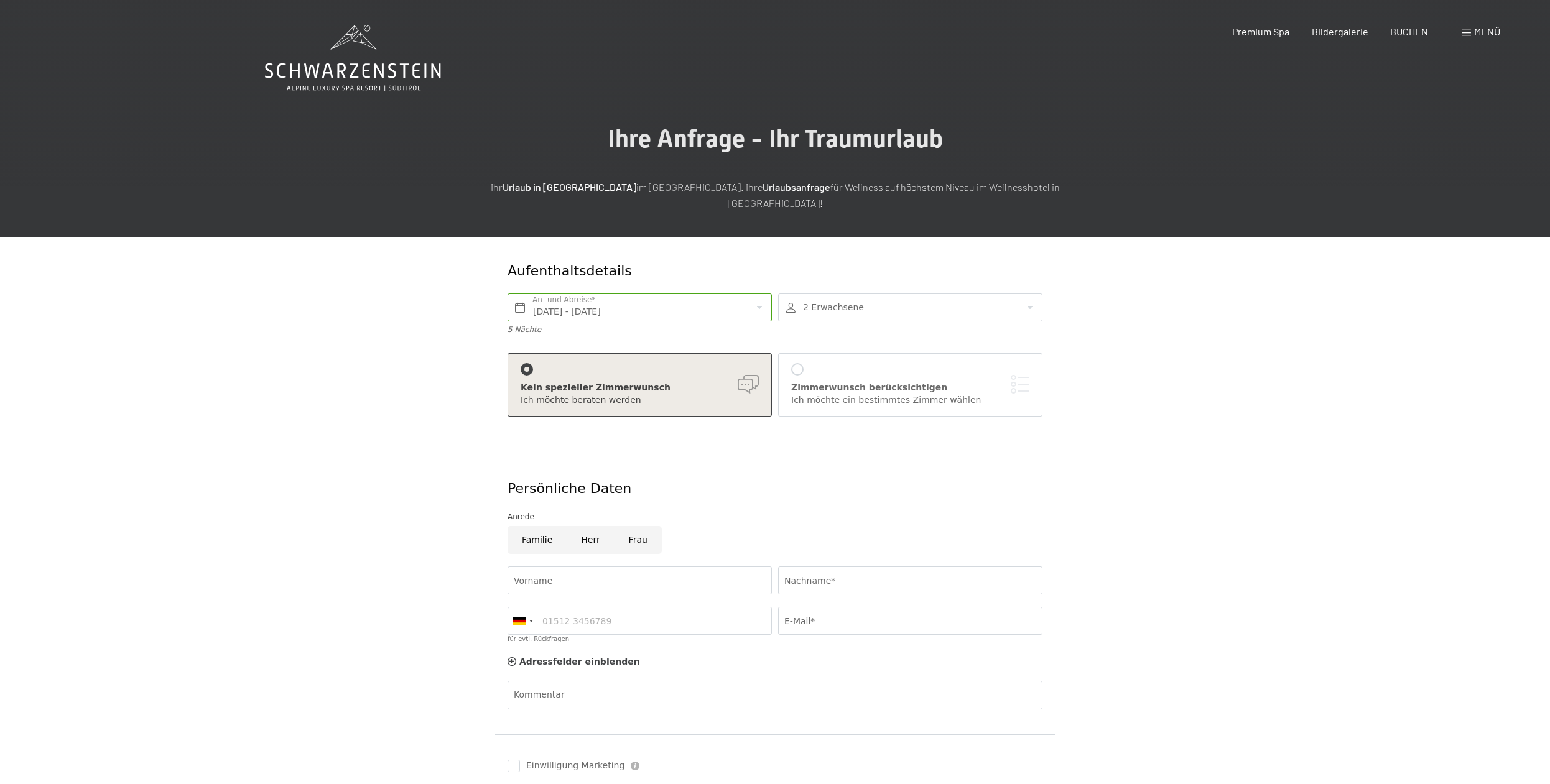
click at [997, 294] on div at bounding box center [909, 307] width 264 height 28
click at [1026, 375] on div at bounding box center [1022, 383] width 16 height 16
type input "1"
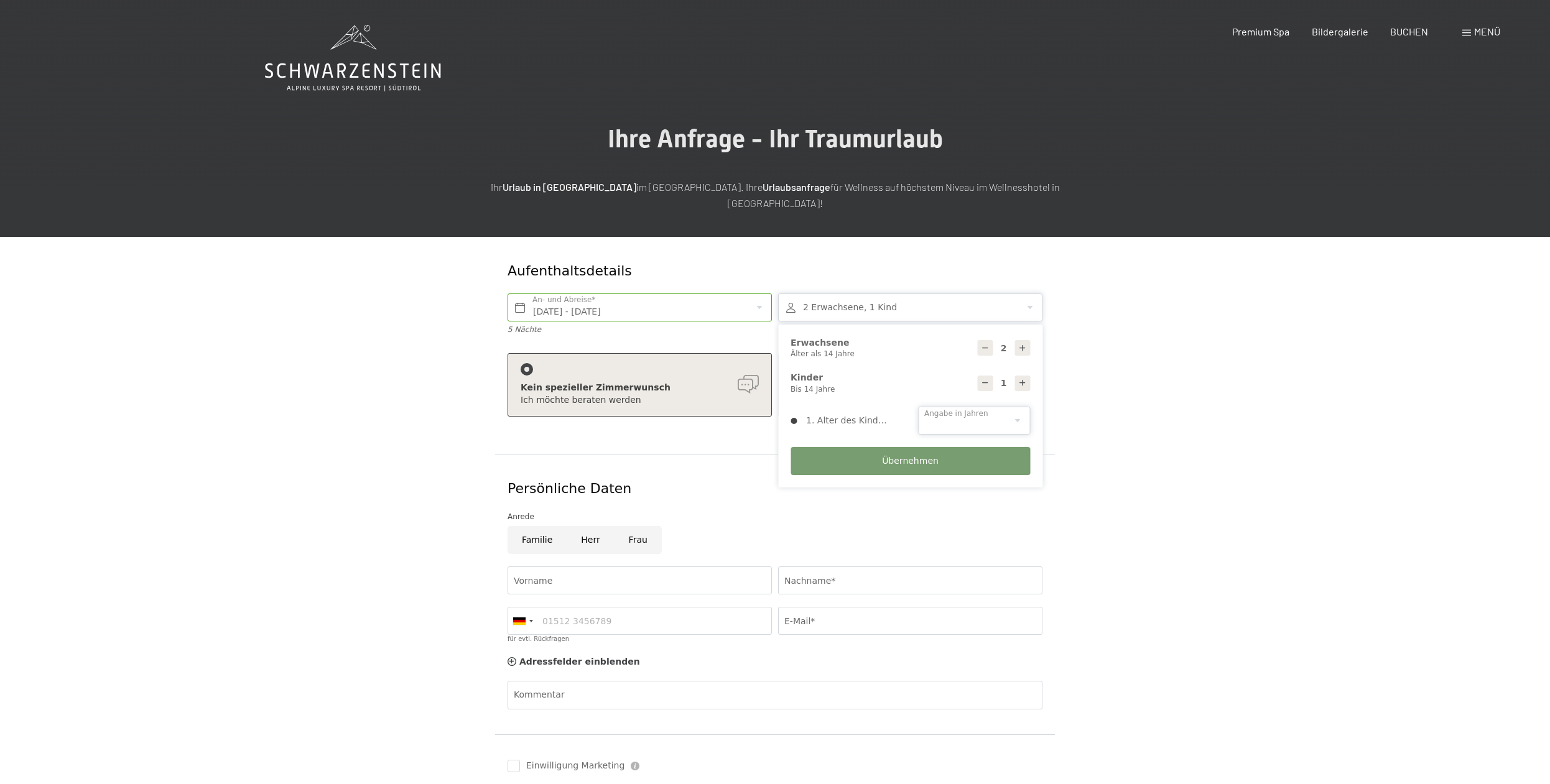
click at [918, 407] on select "0 1 2 3 4 5 6 7 8 9 10 11 12 13 14" at bounding box center [974, 421] width 112 height 28
select select "5"
click option "5" at bounding box center [0, 0] width 0 height 0
click at [884, 451] on button "Übernehmen" at bounding box center [910, 461] width 239 height 28
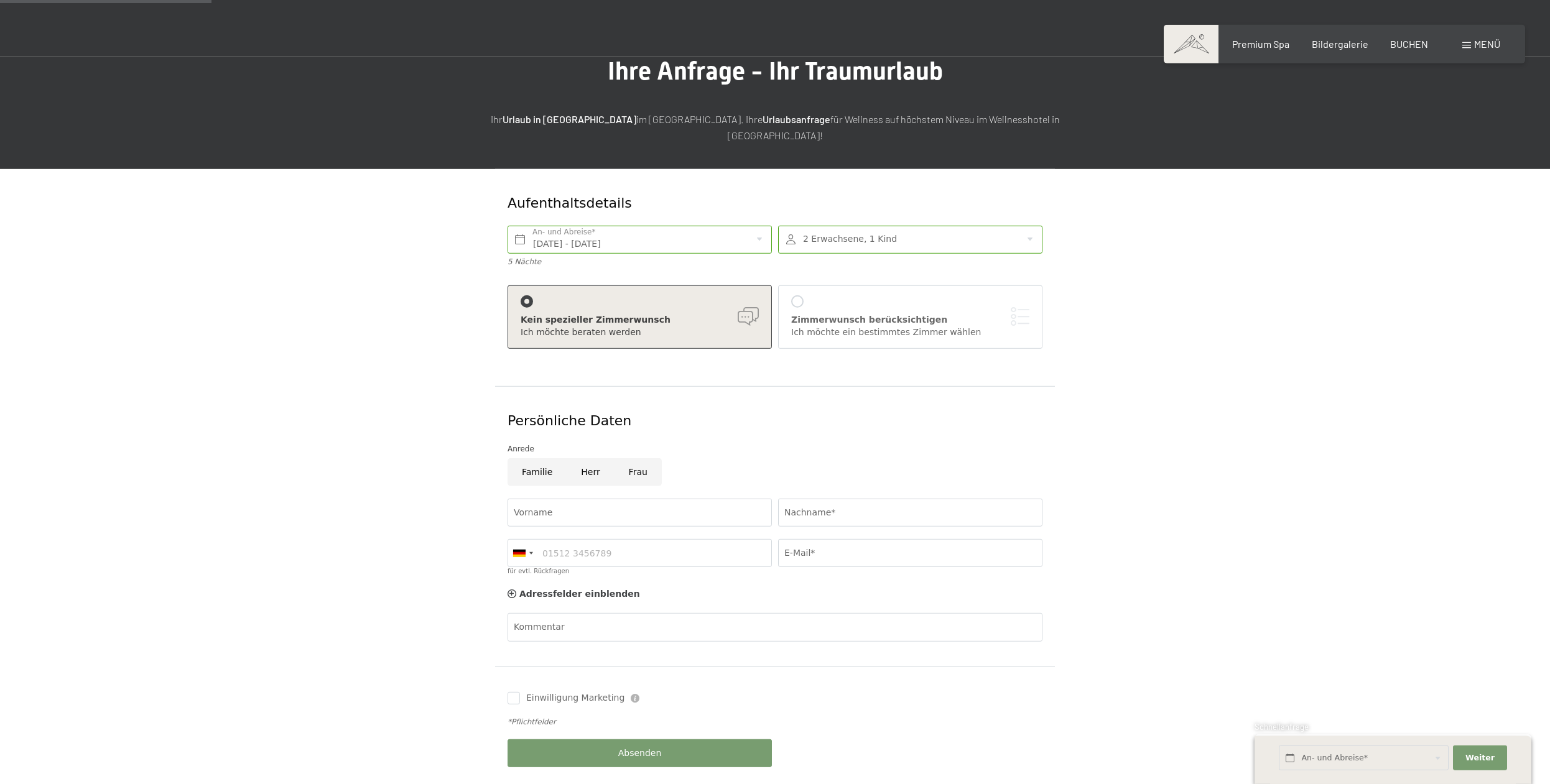
scroll to position [127, 0]
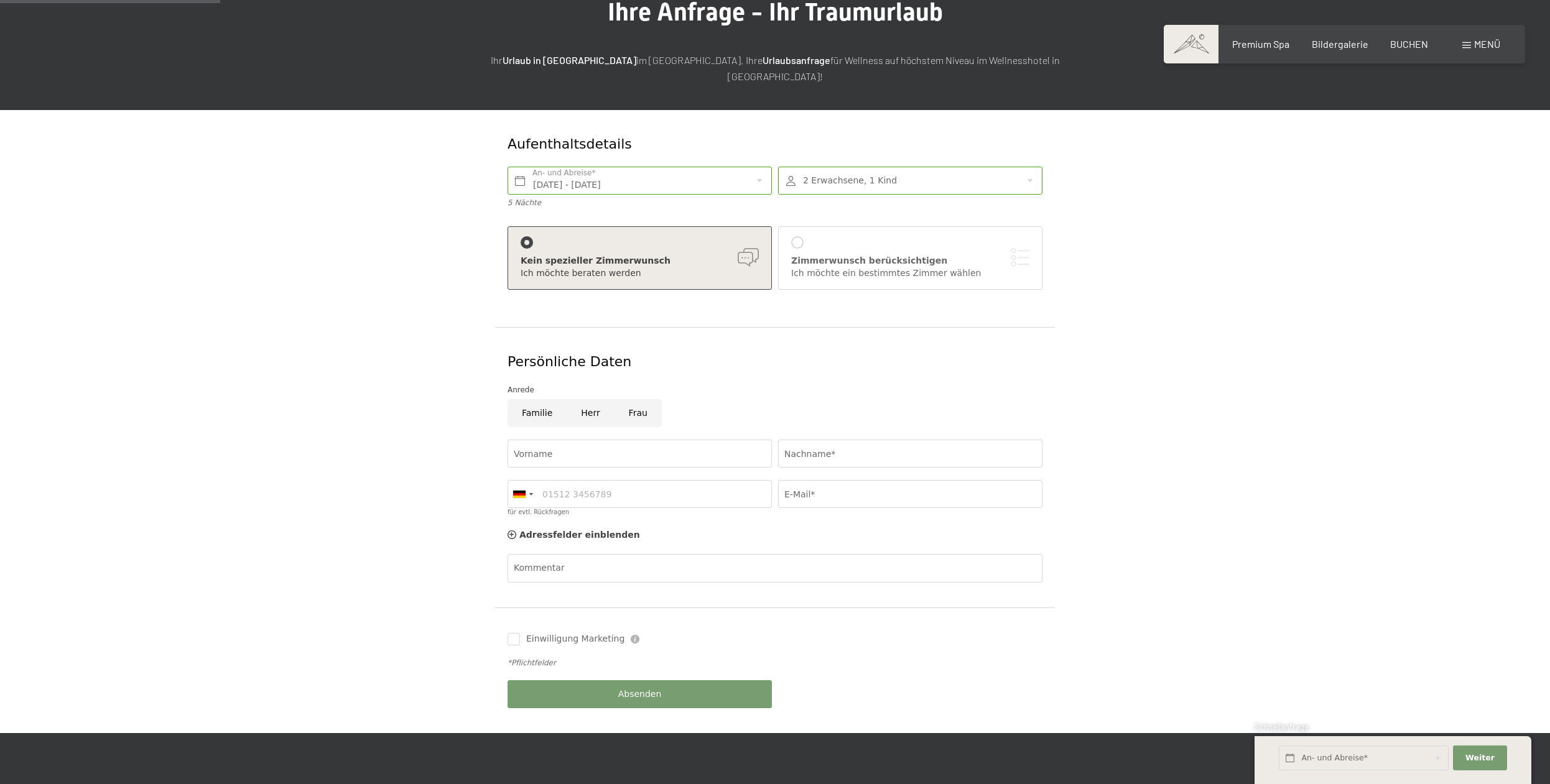
click at [633, 401] on input "Frau" at bounding box center [638, 413] width 47 height 28
radio input "true"
click at [596, 440] on input "Vorname" at bounding box center [639, 454] width 264 height 28
type input "Barbara"
drag, startPoint x: 901, startPoint y: 424, endPoint x: 898, endPoint y: 432, distance: 8.5
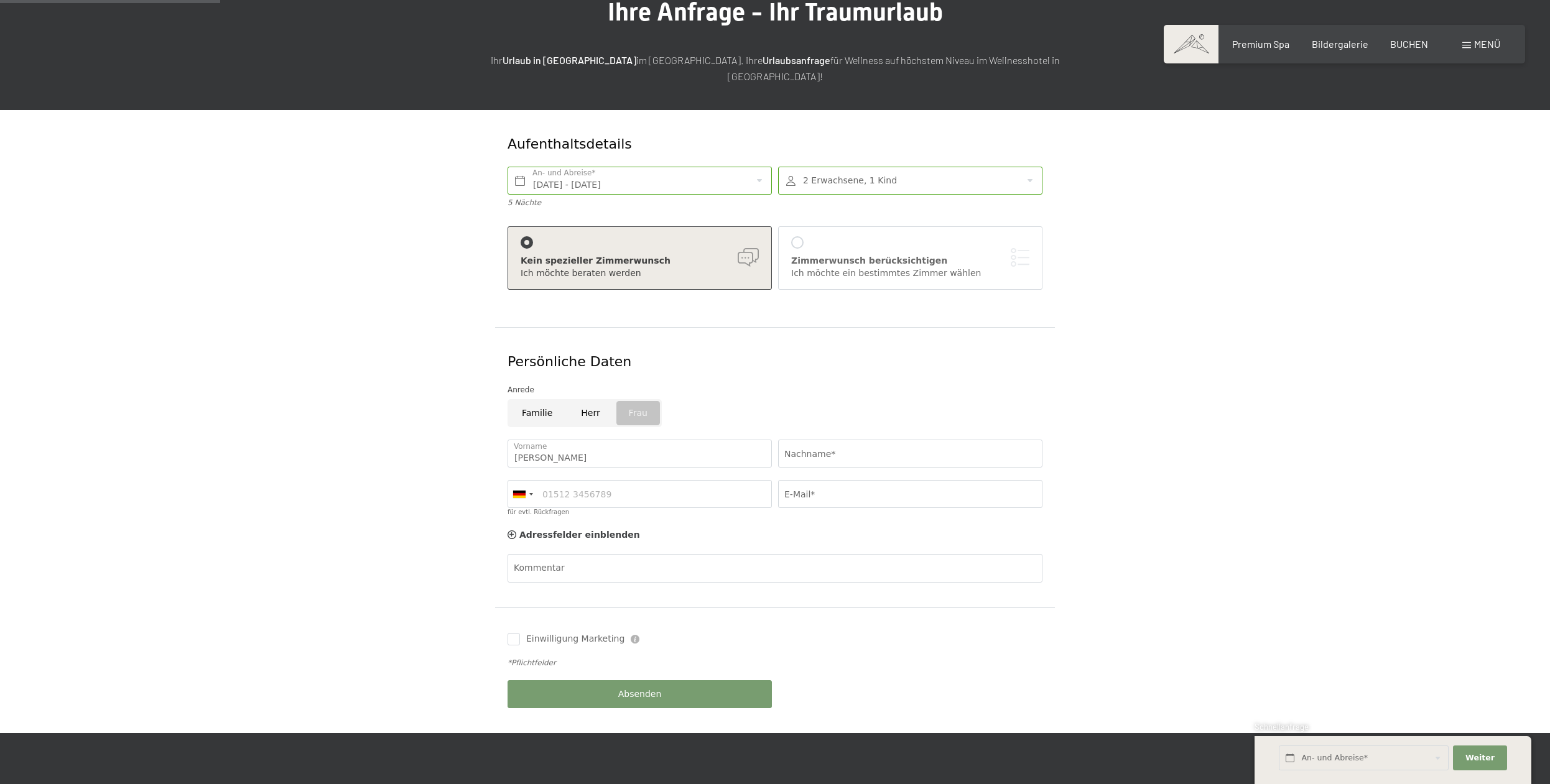
click at [901, 433] on div "Nachname*" at bounding box center [910, 454] width 271 height 40
click at [895, 440] on input "Nachname*" at bounding box center [909, 454] width 264 height 28
type input "Meglen"
click at [797, 236] on div at bounding box center [797, 243] width 13 height 13
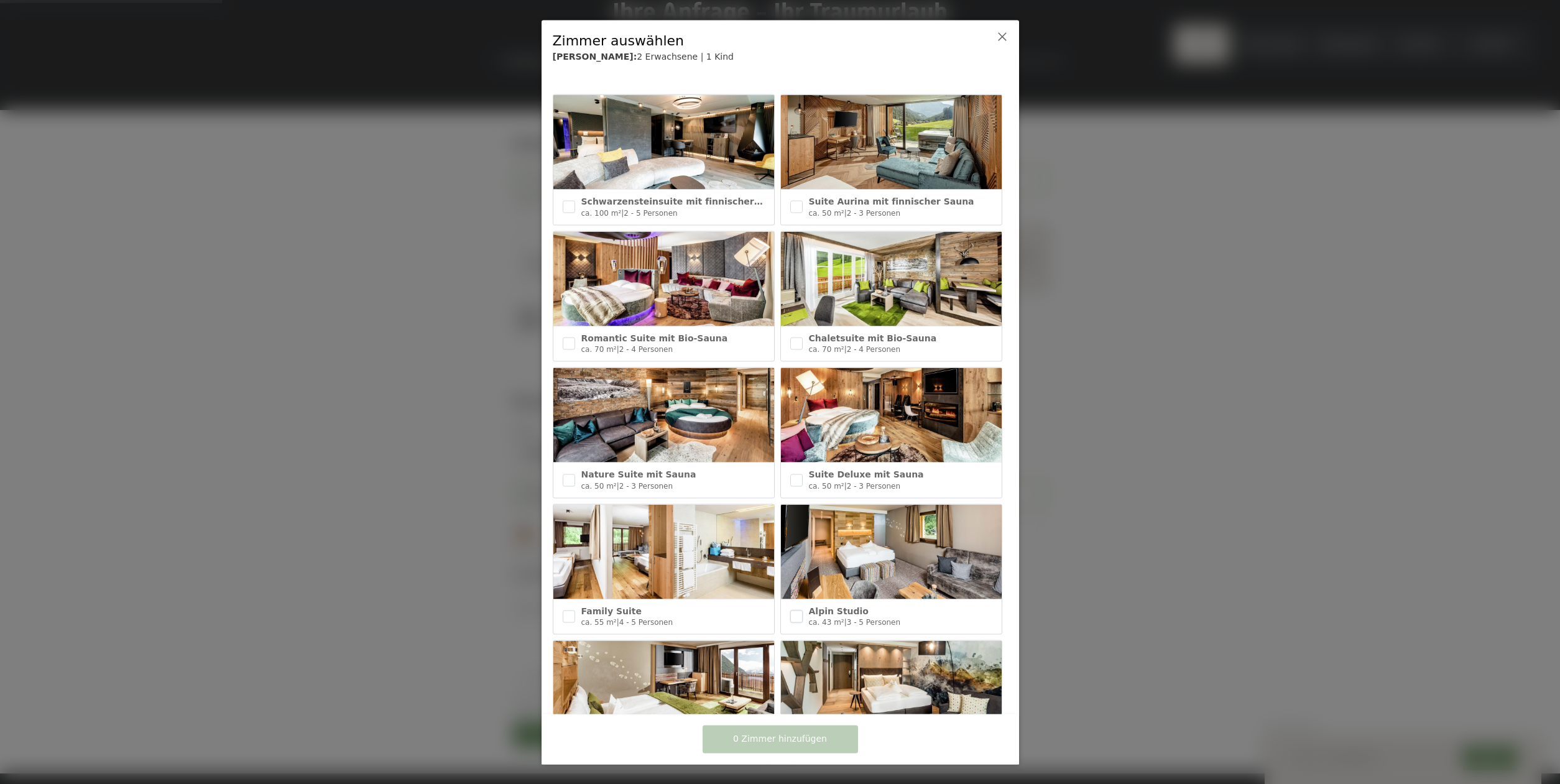
click at [793, 610] on input "checkbox" at bounding box center [797, 617] width 13 height 13
checkbox input "true"
click at [571, 610] on input "checkbox" at bounding box center [569, 617] width 13 height 13
checkbox input "true"
click at [803, 742] on span "2 Zimmer hinzufügen" at bounding box center [780, 740] width 94 height 13
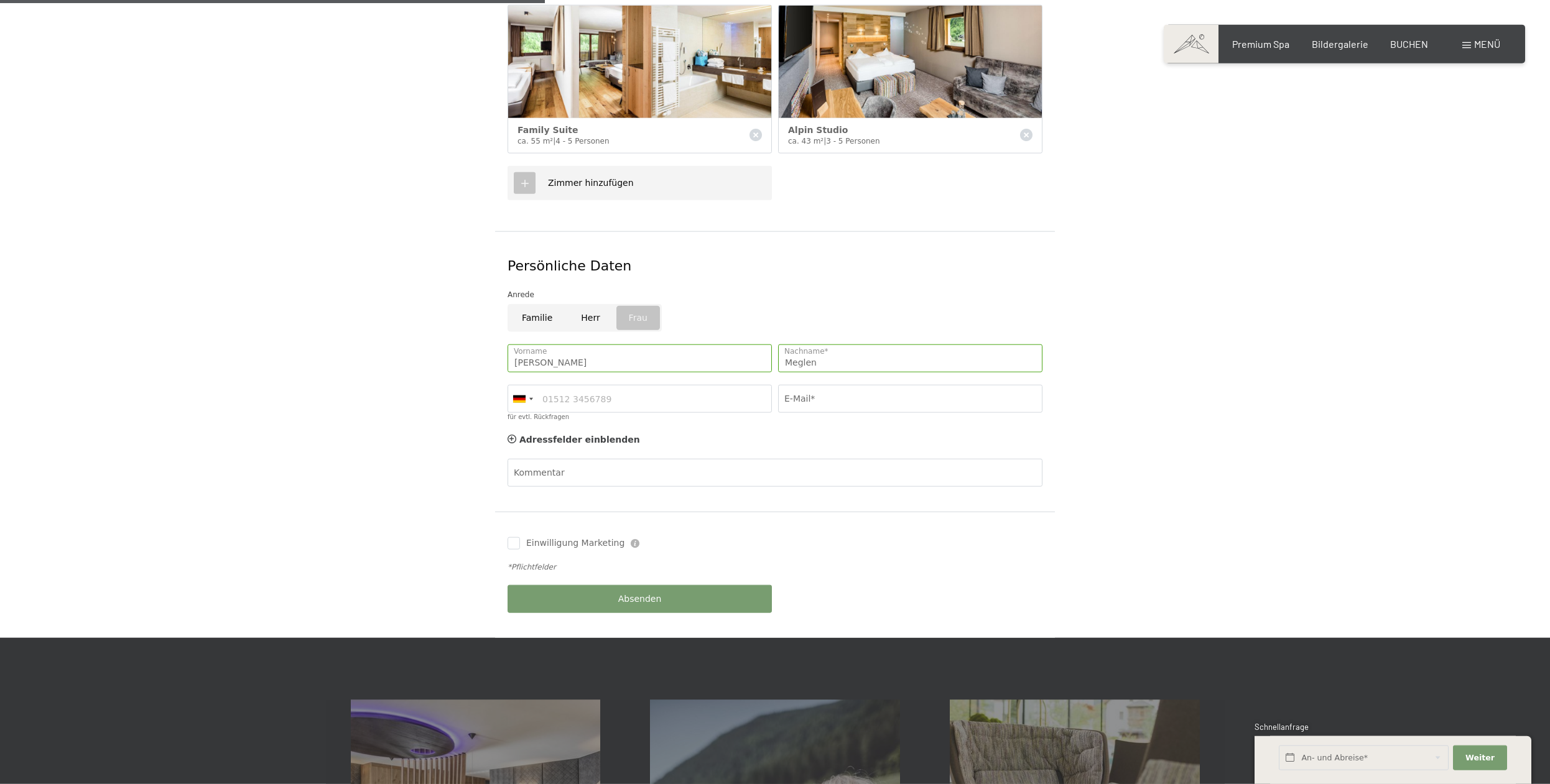
scroll to position [444, 0]
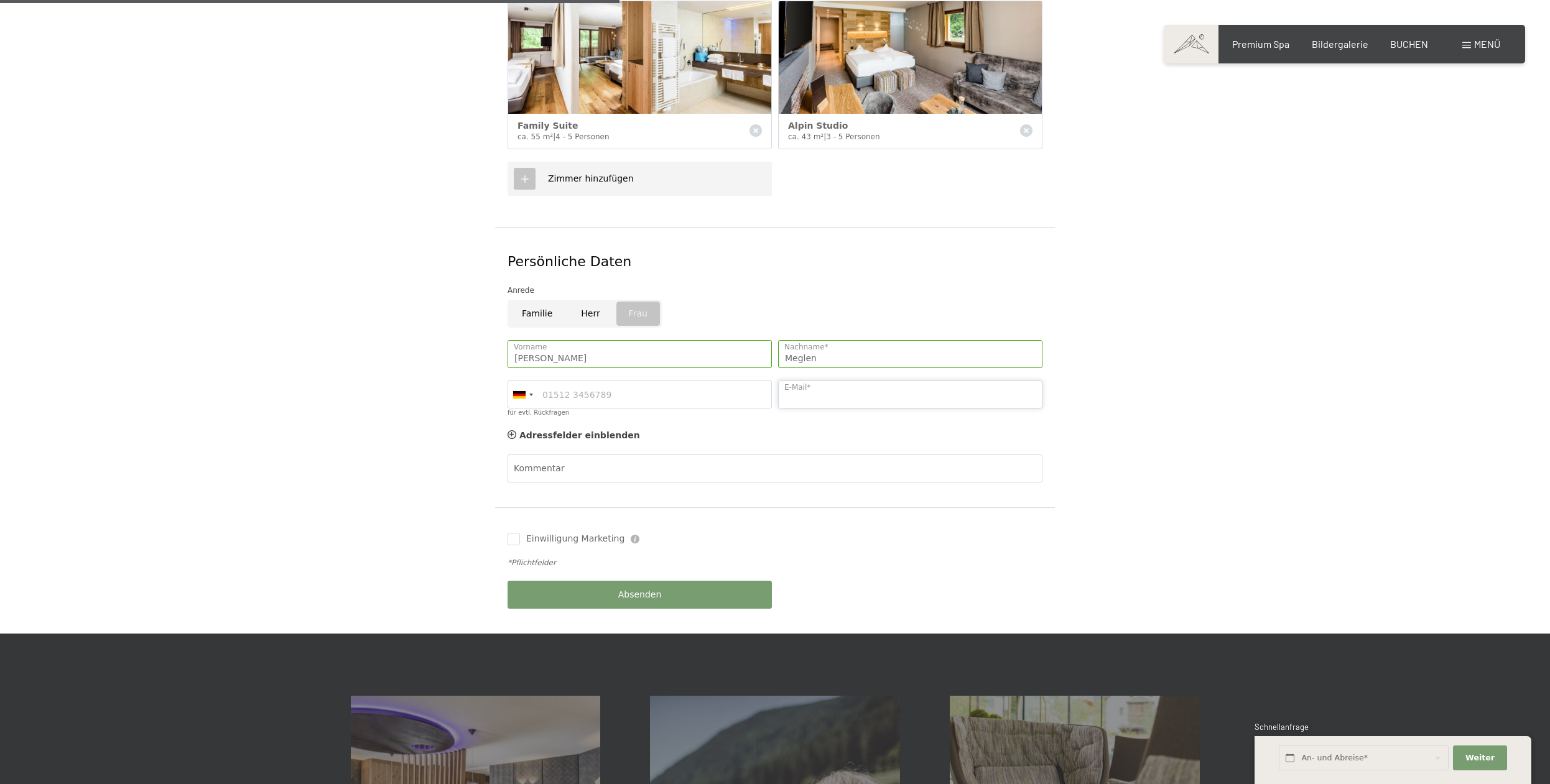
click at [819, 380] on input "E-Mail*" at bounding box center [909, 394] width 264 height 28
type input "bameg@gmx.ch"
click at [594, 380] on input "für evtl. Rückfragen" at bounding box center [639, 394] width 264 height 28
click at [523, 391] on div at bounding box center [519, 395] width 13 height 7
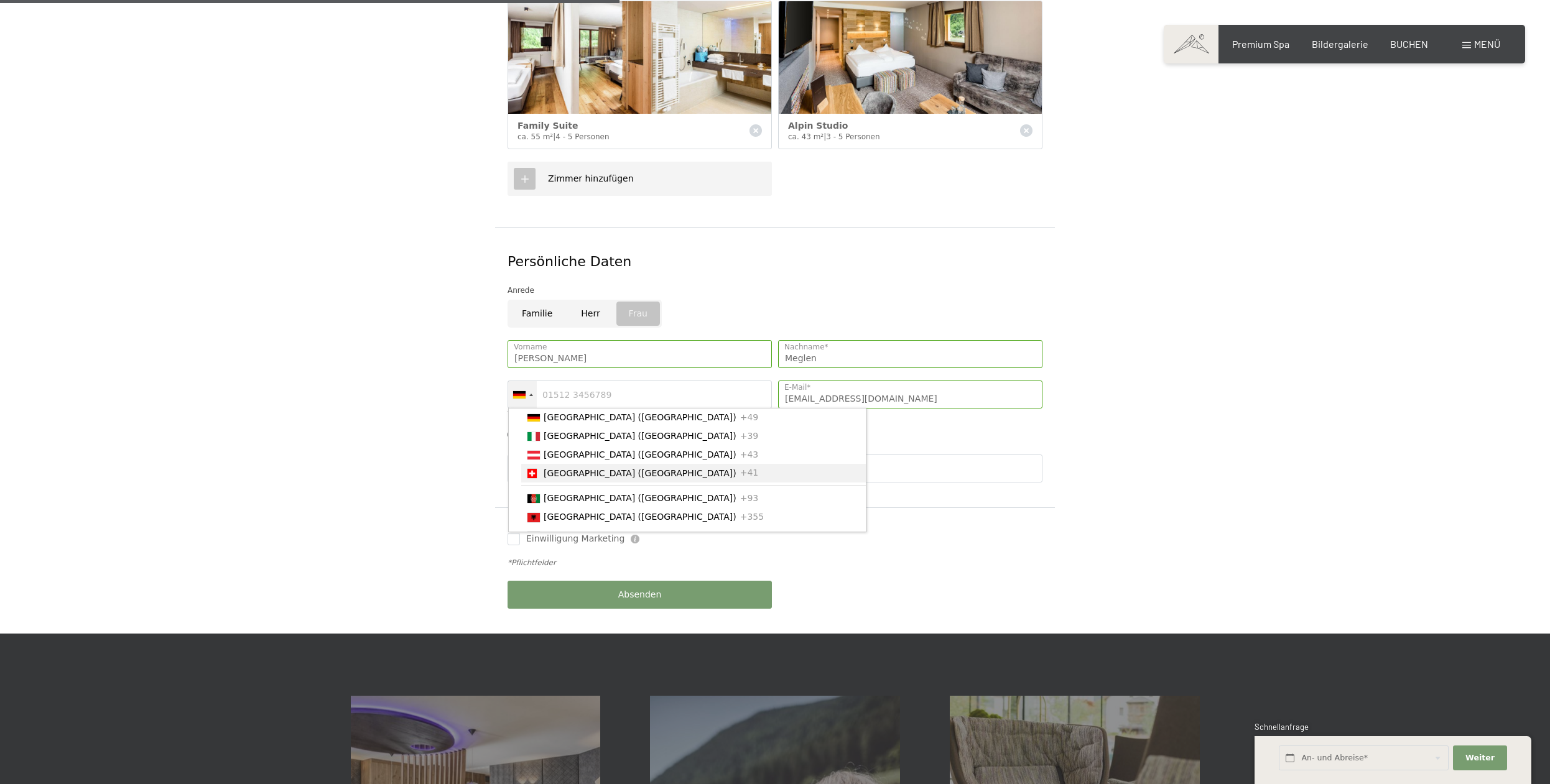
click at [556, 468] on span "[GEOGRAPHIC_DATA] ([GEOGRAPHIC_DATA])" at bounding box center [639, 473] width 192 height 10
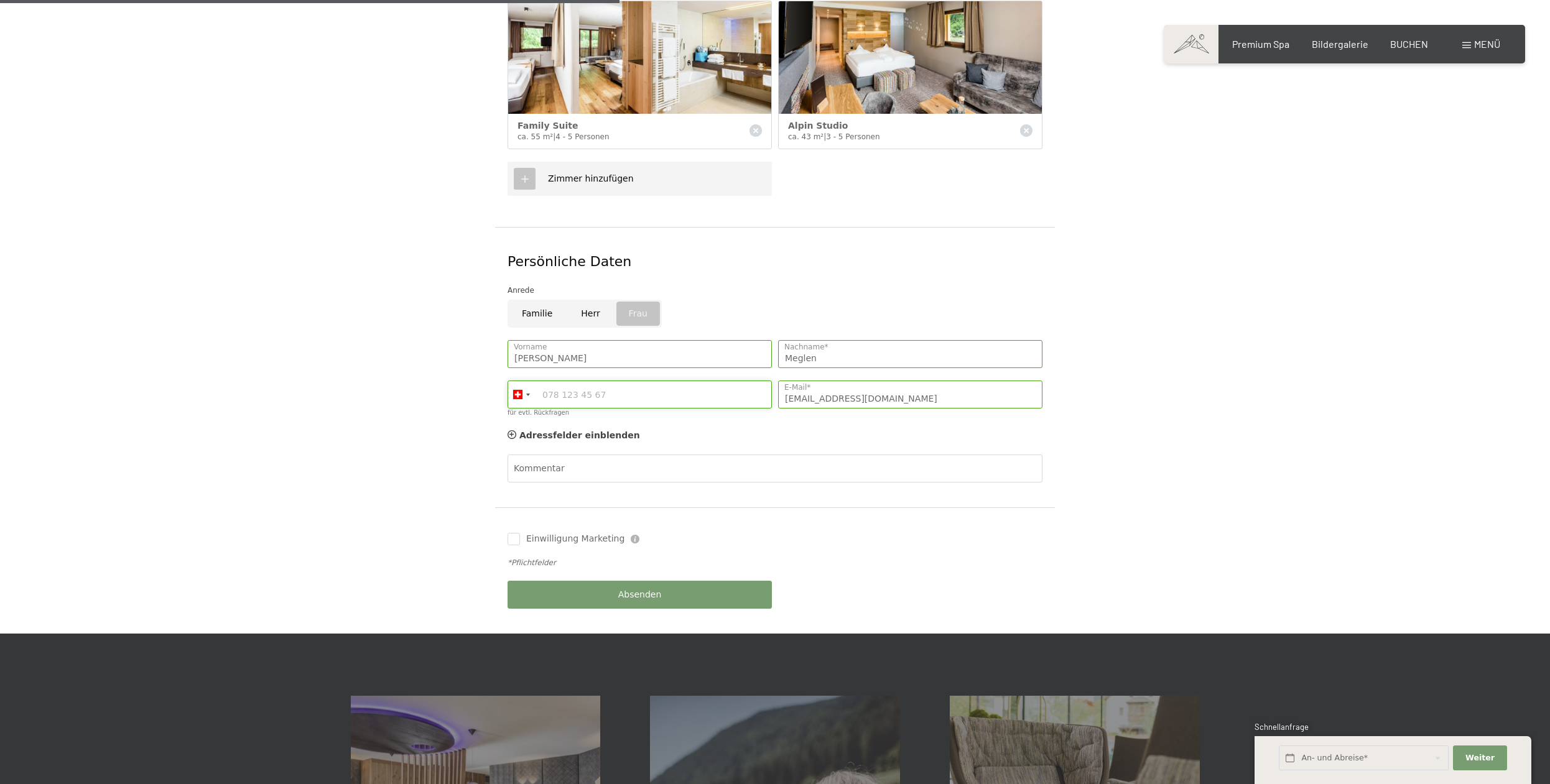
click at [573, 380] on input "für evtl. Rückfragen" at bounding box center [639, 394] width 264 height 28
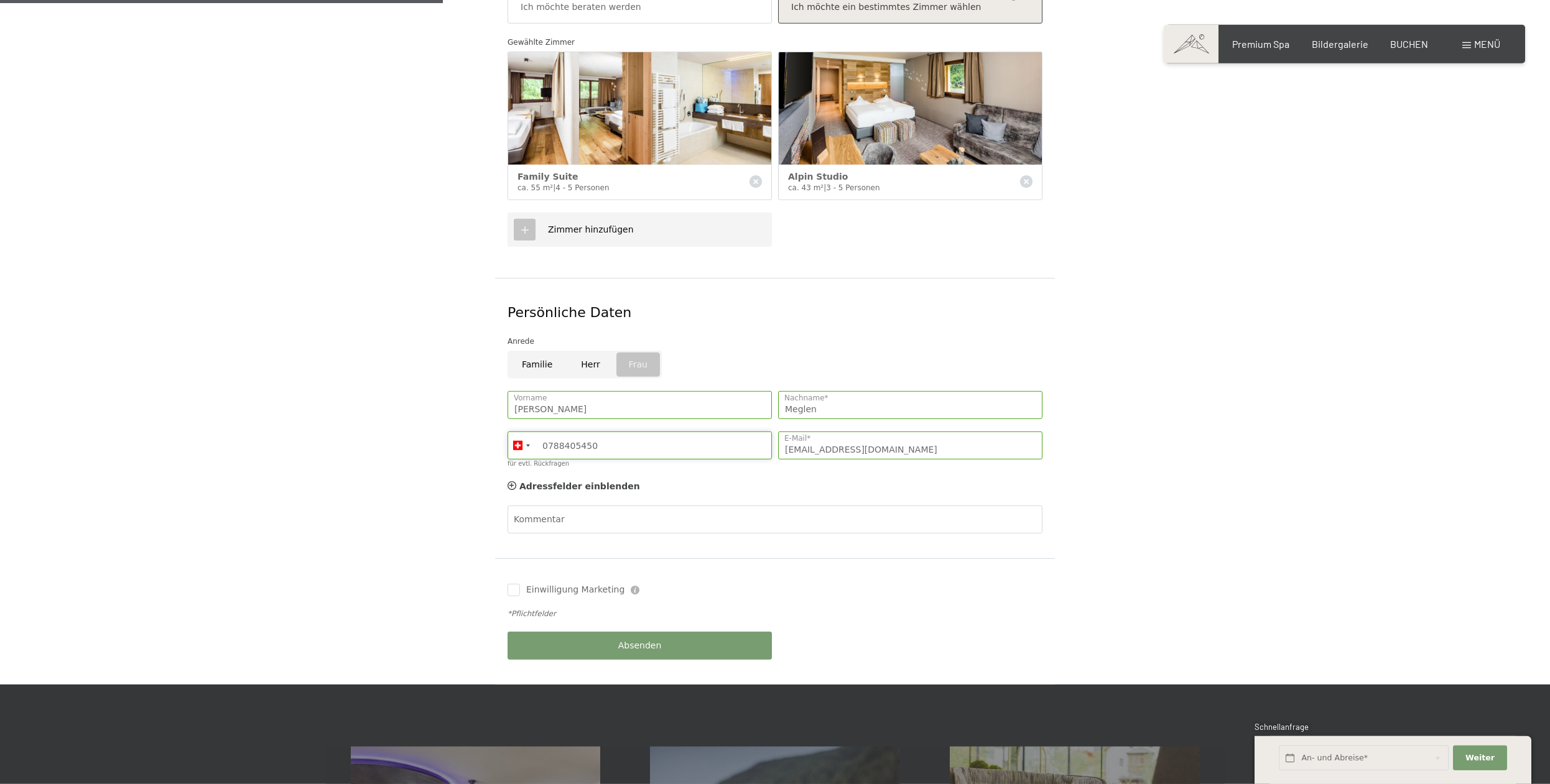
scroll to position [507, 0]
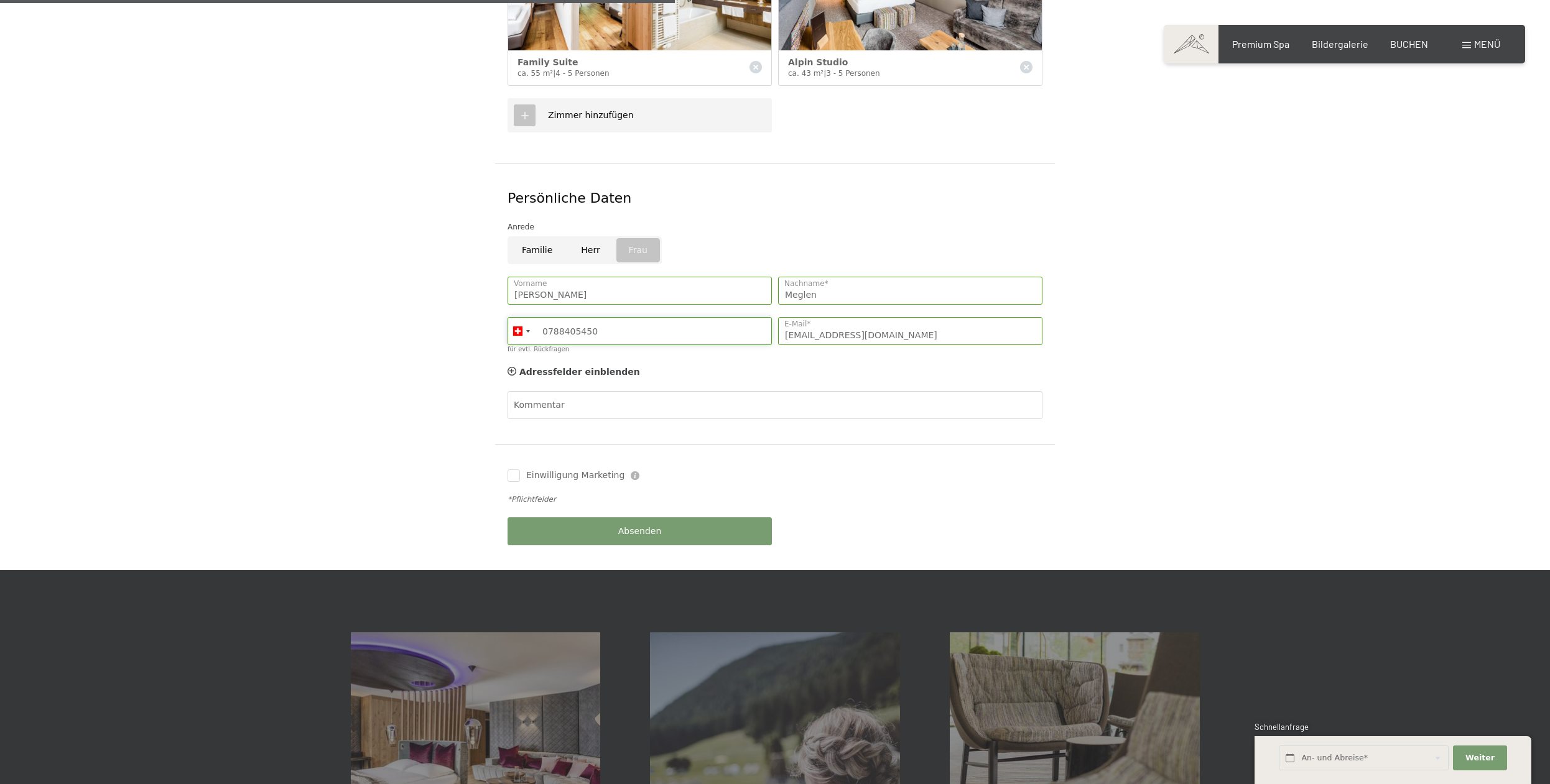
type input "0788405450"
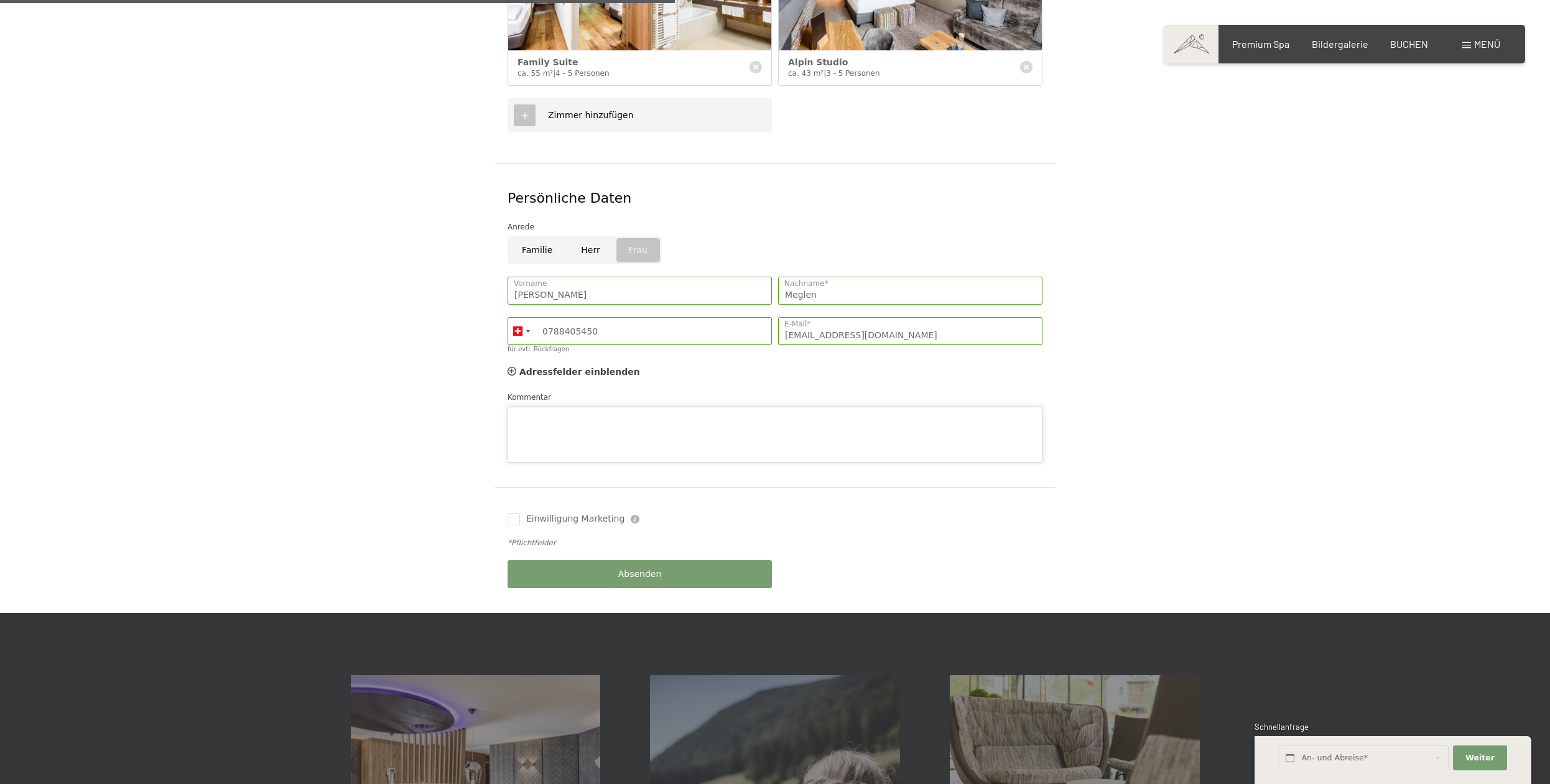
click at [584, 407] on textarea "Kommentar" at bounding box center [774, 434] width 535 height 56
type textarea "Danke für die Mitteilung, ob im genannten Zeitraum noch ein Zimmer von den obig…"
click at [656, 569] on span "Absenden" at bounding box center [640, 575] width 43 height 13
